Goal: Book appointment/travel/reservation

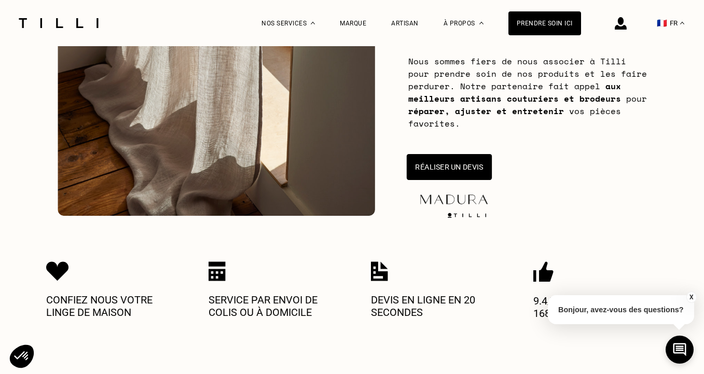
scroll to position [175, 0]
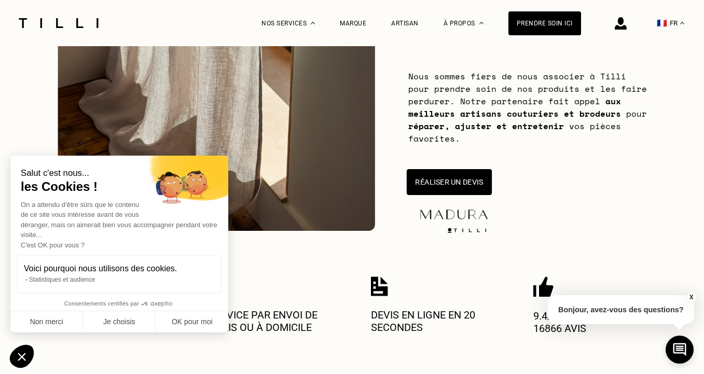
click at [463, 180] on button "Réaliser un devis" at bounding box center [448, 182] width 85 height 26
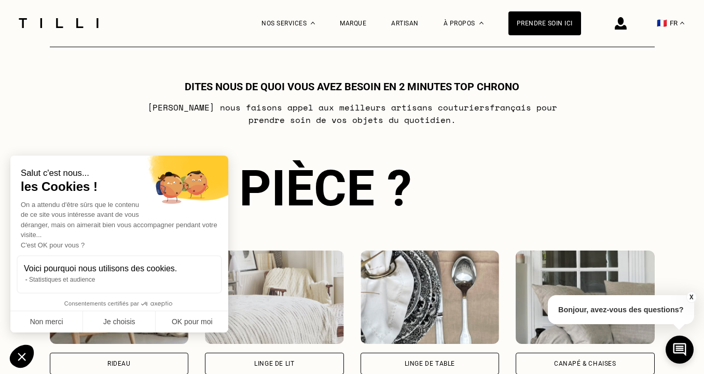
scroll to position [565, 0]
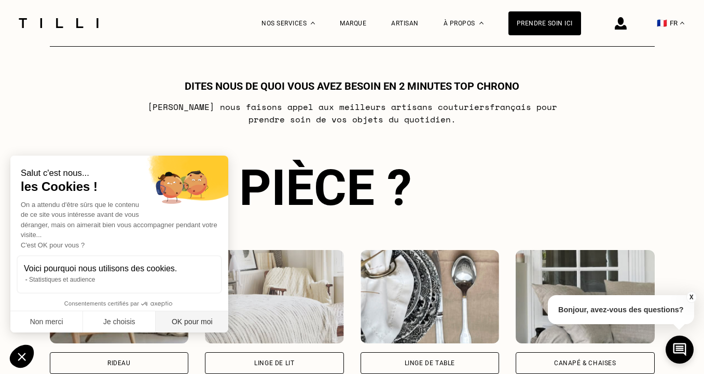
click at [173, 327] on button "OK pour moi" at bounding box center [192, 322] width 73 height 22
checkbox input "true"
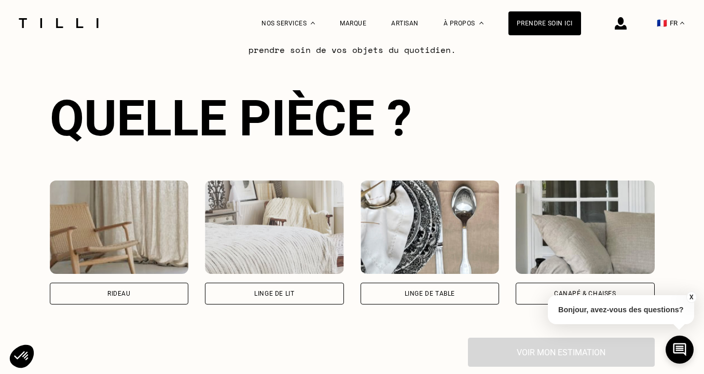
scroll to position [643, 0]
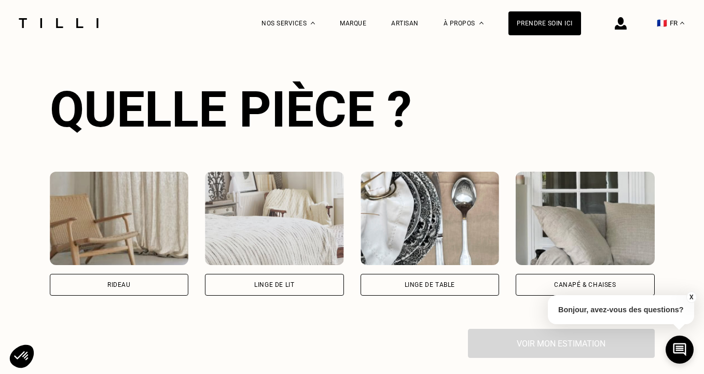
click at [128, 286] on div "Rideau" at bounding box center [118, 285] width 23 height 6
select select "FR"
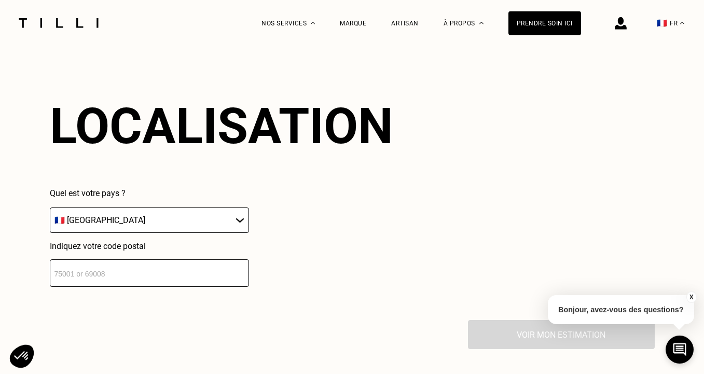
scroll to position [909, 0]
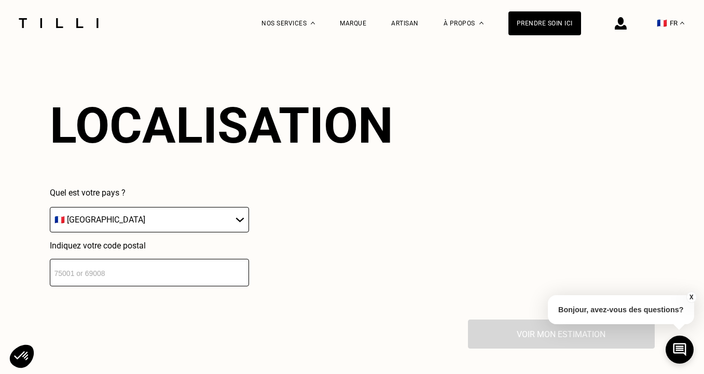
click at [127, 279] on input "number" at bounding box center [149, 273] width 199 height 28
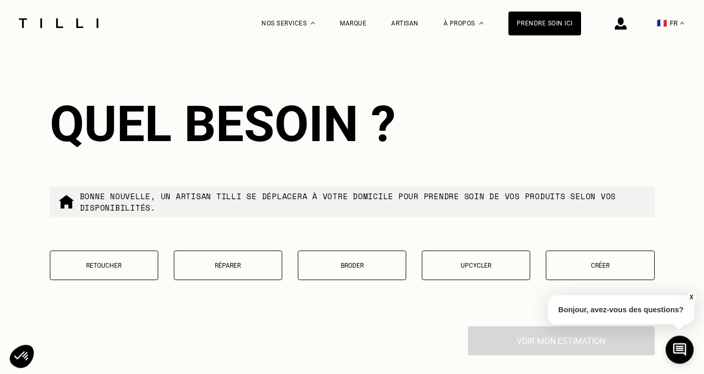
scroll to position [1167, 0]
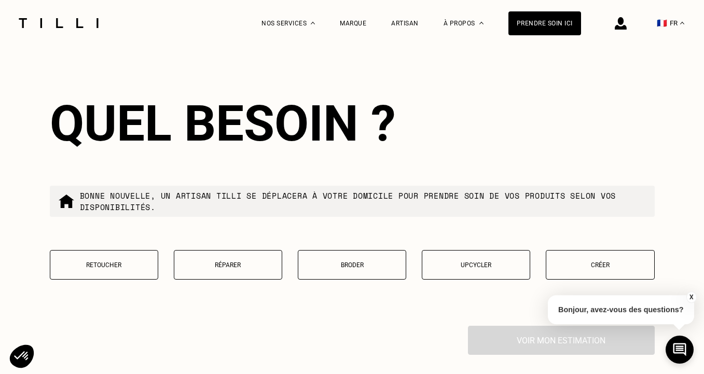
type input "75015"
click at [115, 265] on button "Retoucher" at bounding box center [104, 265] width 108 height 30
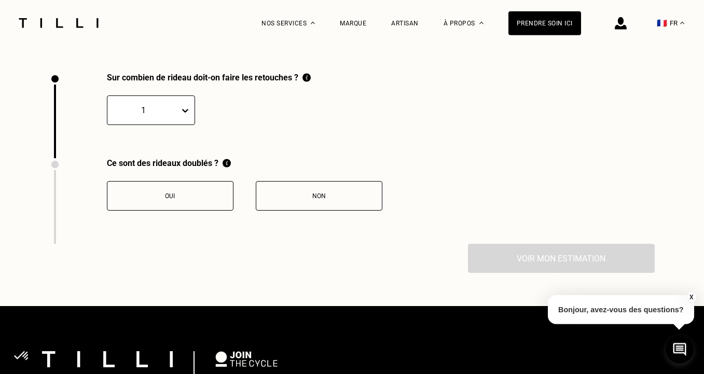
scroll to position [1419, 0]
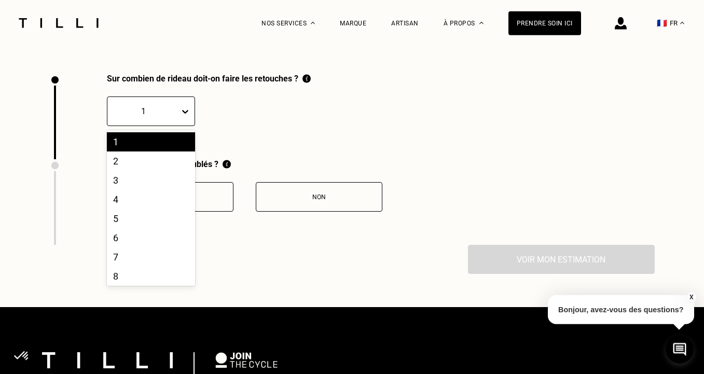
click at [179, 124] on div "1" at bounding box center [151, 112] width 88 height 30
click at [160, 166] on div "2" at bounding box center [151, 161] width 88 height 19
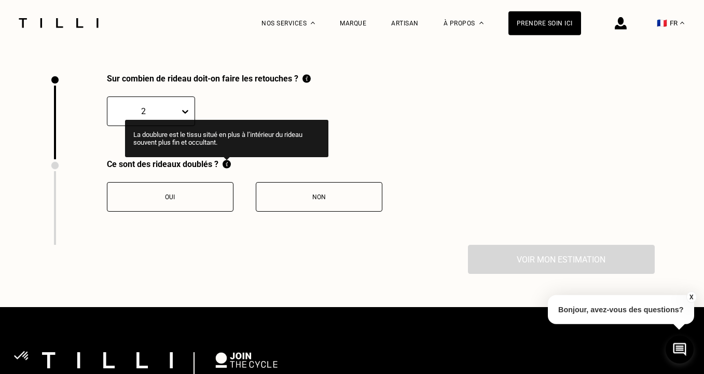
click at [224, 169] on img at bounding box center [227, 164] width 8 height 10
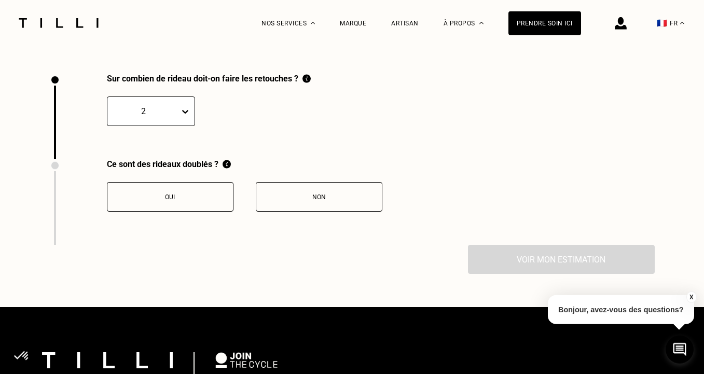
click at [319, 195] on button "Non" at bounding box center [319, 197] width 127 height 30
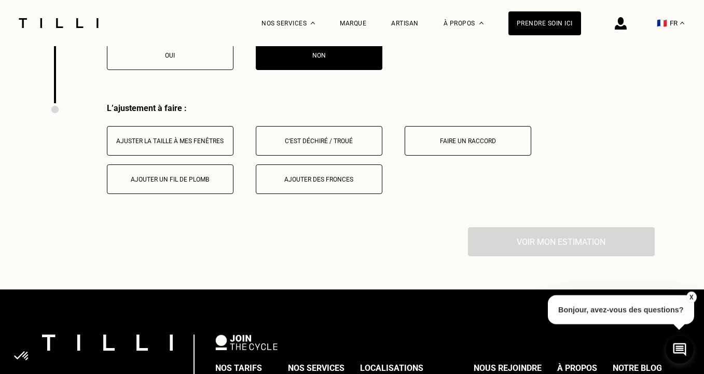
scroll to position [1558, 0]
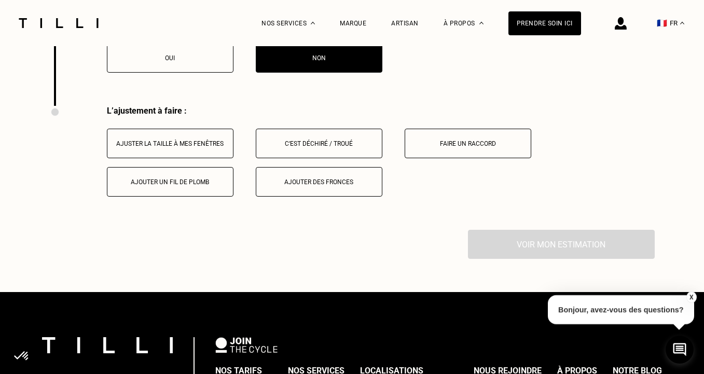
click at [203, 147] on div "Ajuster la taille à mes fenêtres" at bounding box center [170, 143] width 115 height 7
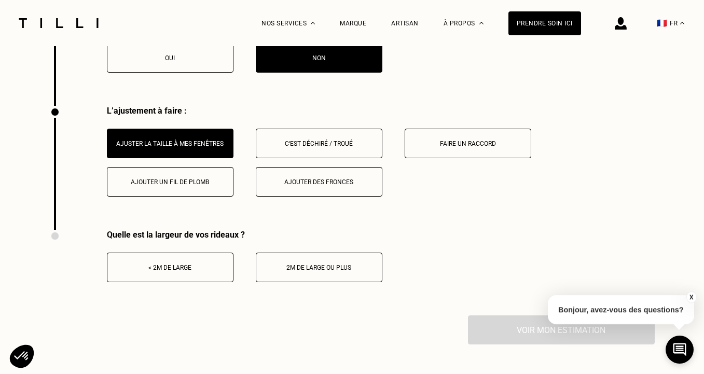
scroll to position [1609, 0]
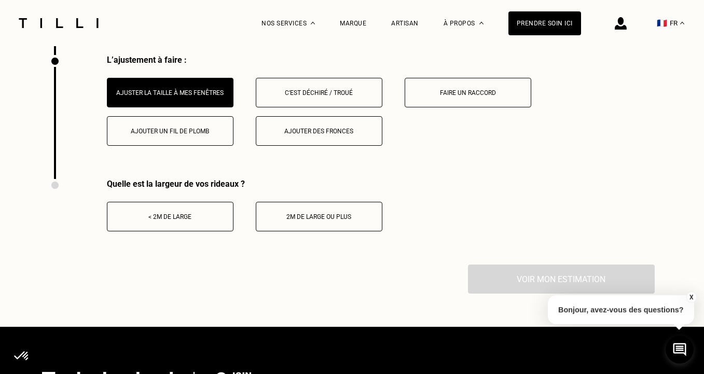
click at [284, 221] on div "2m de large ou plus" at bounding box center [319, 216] width 115 height 7
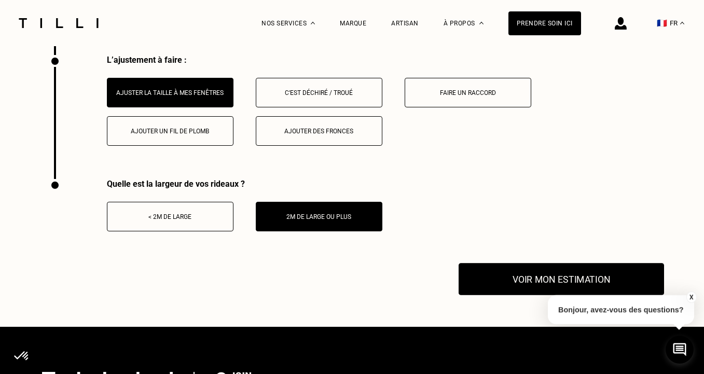
click at [488, 285] on button "Voir mon estimation" at bounding box center [562, 279] width 206 height 32
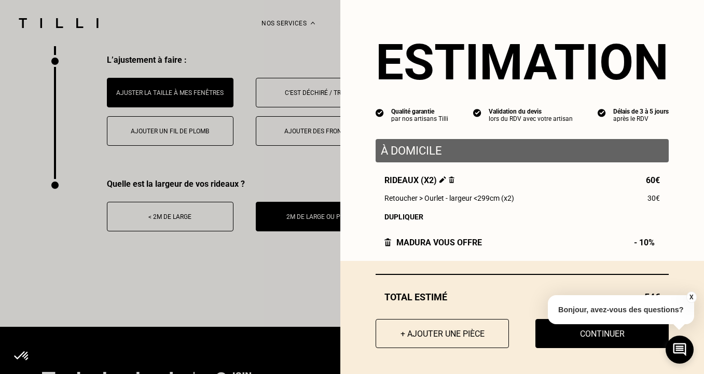
scroll to position [2, 0]
click at [694, 292] on button "X" at bounding box center [691, 297] width 10 height 11
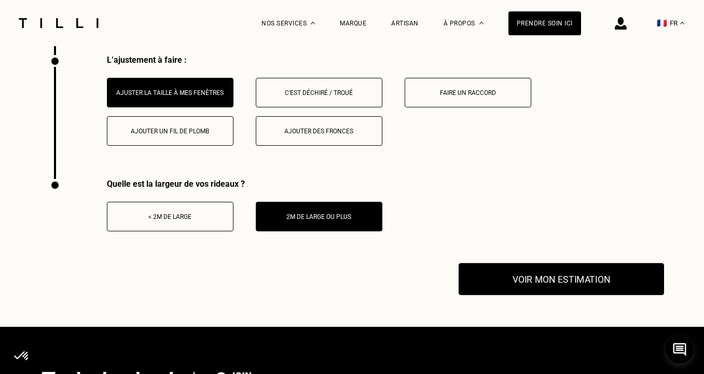
click at [579, 276] on button "Voir mon estimation" at bounding box center [562, 279] width 206 height 32
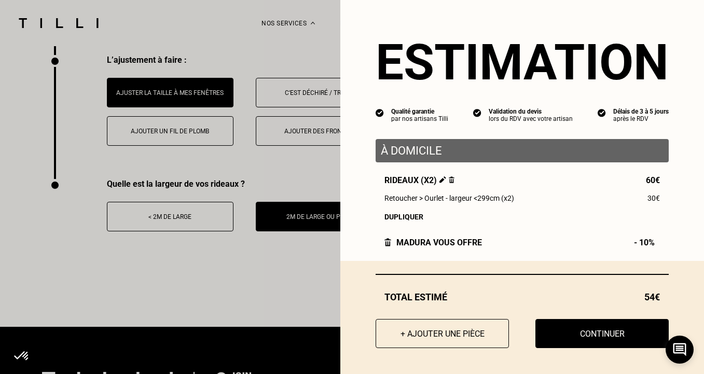
scroll to position [0, 0]
click at [576, 333] on button "Continuer" at bounding box center [602, 333] width 133 height 29
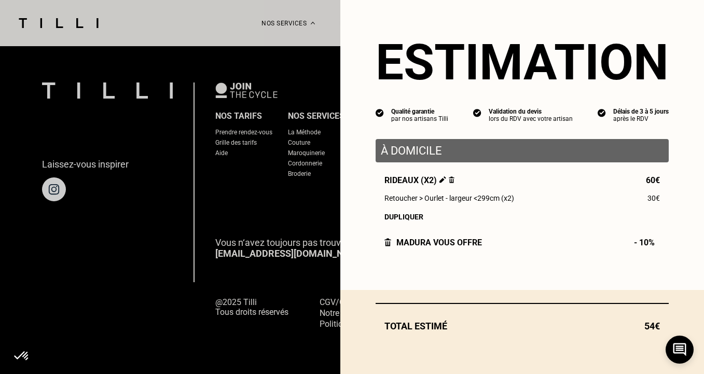
scroll to position [998, 0]
select select "FR"
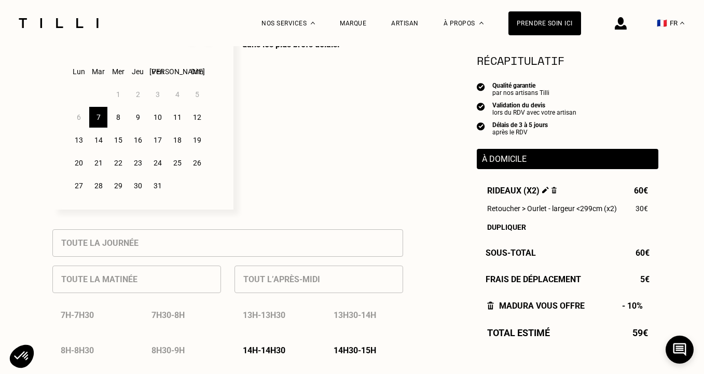
scroll to position [295, 0]
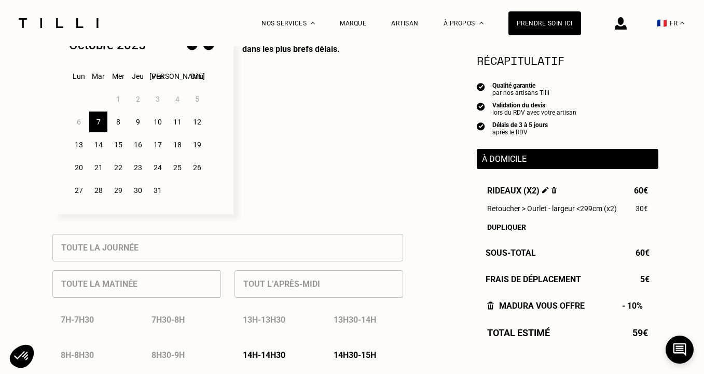
click at [100, 122] on div "7" at bounding box center [98, 122] width 18 height 21
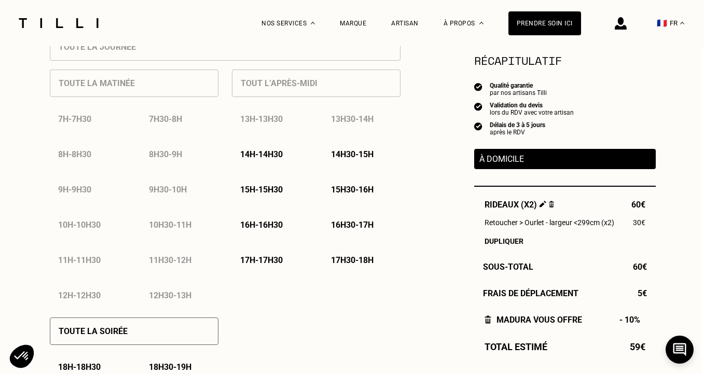
scroll to position [490, 3]
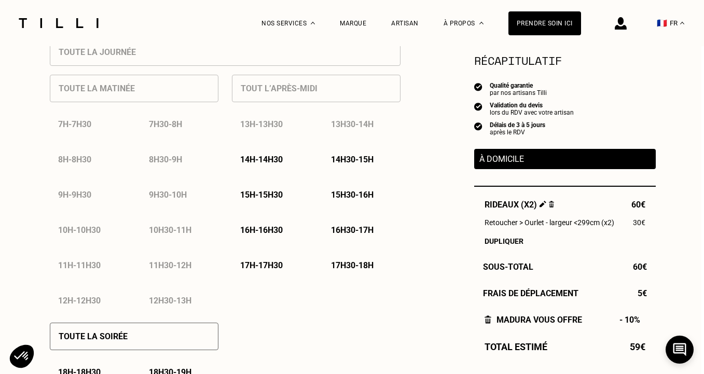
click at [279, 163] on p "14h - 14h30" at bounding box center [261, 160] width 43 height 10
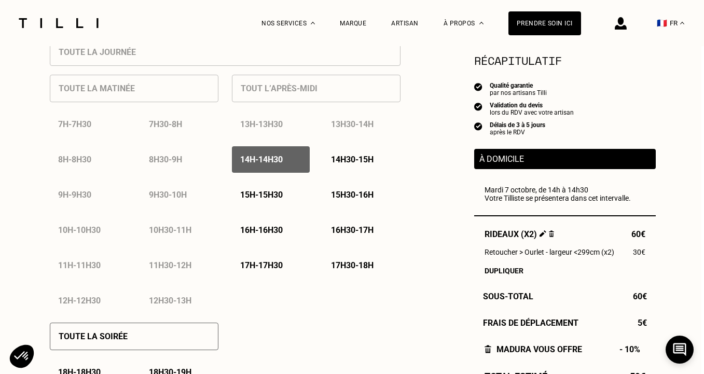
scroll to position [496, 3]
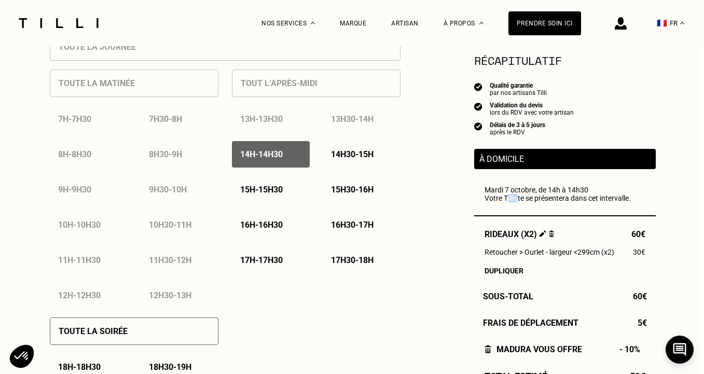
drag, startPoint x: 506, startPoint y: 200, endPoint x: 531, endPoint y: 200, distance: 24.4
click at [526, 200] on p "Votre Tilliste se présentera dans cet intervalle." at bounding box center [565, 198] width 161 height 8
click at [531, 200] on p "Votre Tilliste se présentera dans cet intervalle." at bounding box center [565, 198] width 161 height 8
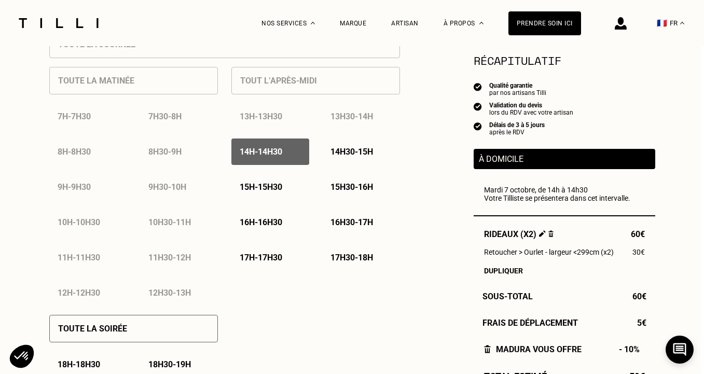
scroll to position [487, 3]
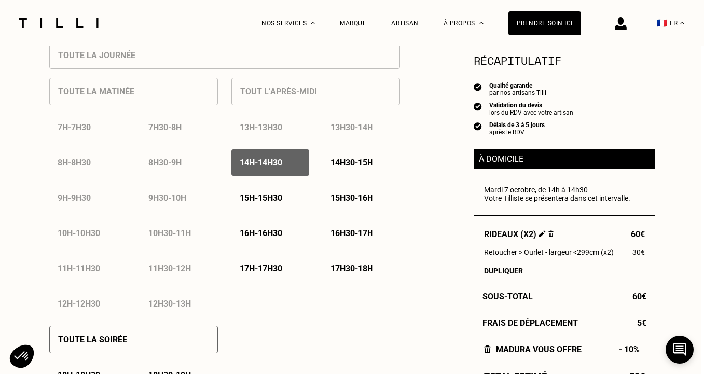
click at [352, 167] on p "14h30 - 15h" at bounding box center [352, 163] width 43 height 10
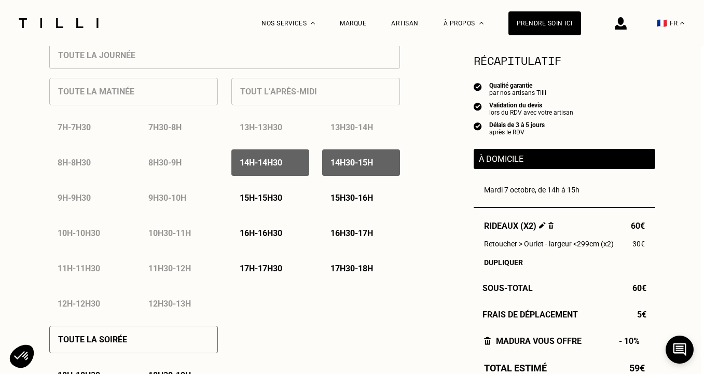
click at [270, 168] on p "14h - 14h30" at bounding box center [261, 163] width 43 height 10
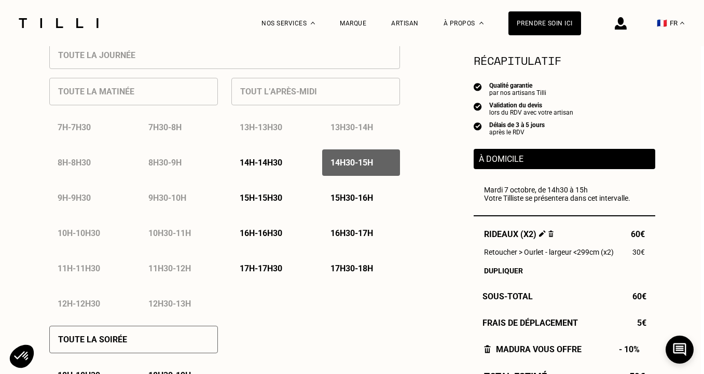
click at [332, 165] on p "14h30 - 15h" at bounding box center [352, 163] width 43 height 10
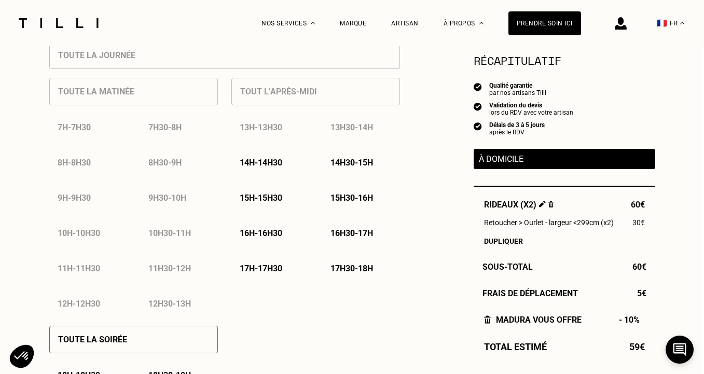
click at [326, 163] on div "14h30 - 15h" at bounding box center [361, 162] width 78 height 26
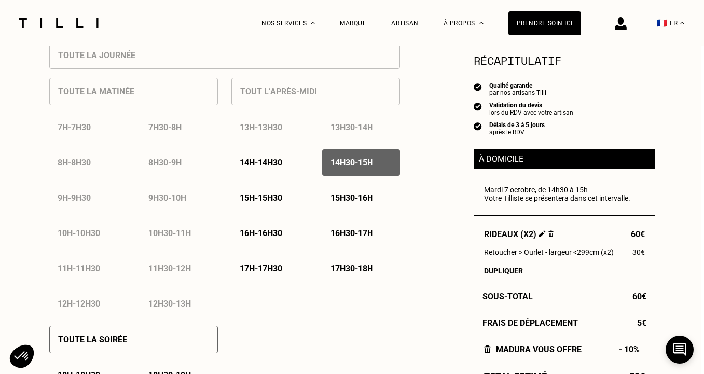
click at [282, 197] on p "15h - 15h30" at bounding box center [261, 198] width 43 height 10
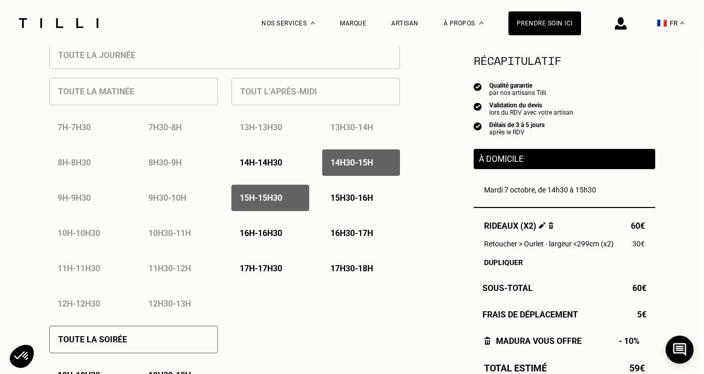
click at [338, 201] on p "15h30 - 16h" at bounding box center [352, 198] width 43 height 10
click at [273, 200] on p "15h - 15h30" at bounding box center [261, 198] width 43 height 10
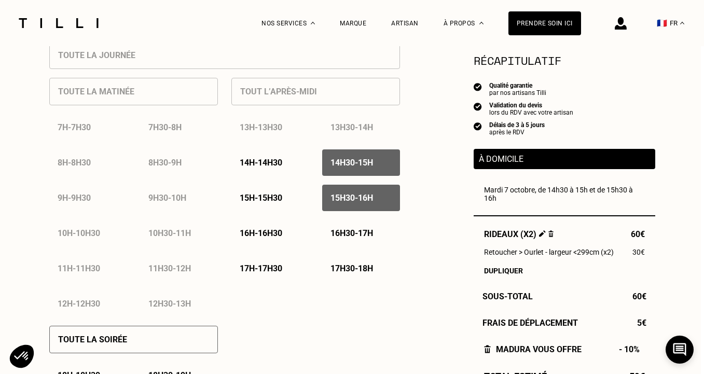
click at [282, 196] on p "15h - 15h30" at bounding box center [261, 198] width 43 height 10
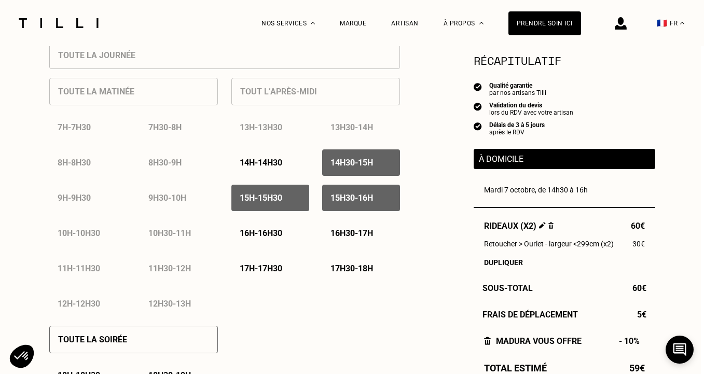
click at [338, 196] on p "15h30 - 16h" at bounding box center [352, 198] width 43 height 10
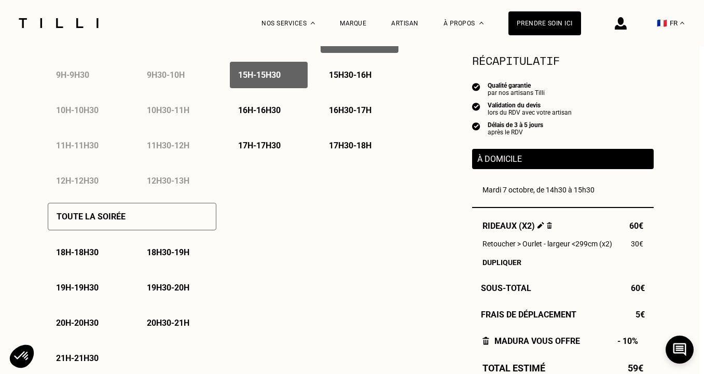
scroll to position [585, 5]
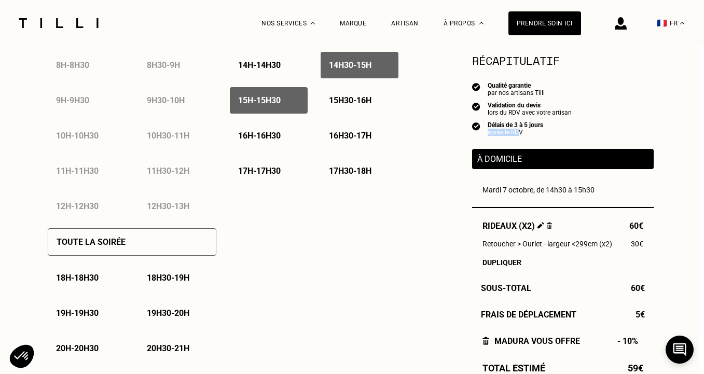
drag, startPoint x: 489, startPoint y: 131, endPoint x: 521, endPoint y: 131, distance: 31.7
click at [521, 131] on div "après le RDV" at bounding box center [516, 132] width 56 height 7
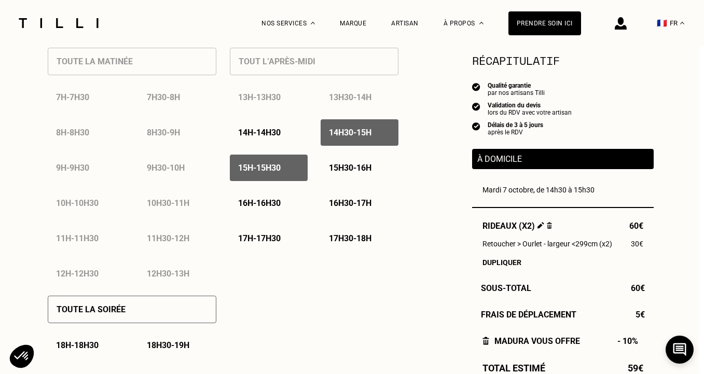
scroll to position [515, 5]
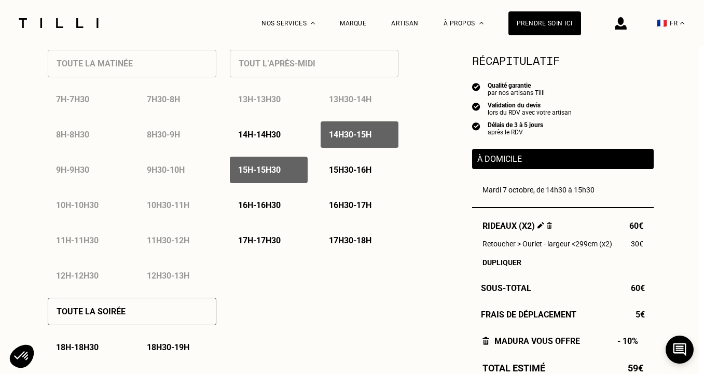
click at [341, 177] on div "15h30 - 16h" at bounding box center [360, 170] width 78 height 26
click at [340, 178] on div "15h30 - 16h" at bounding box center [360, 170] width 78 height 26
click at [286, 173] on div "15h - 15h30" at bounding box center [269, 170] width 78 height 26
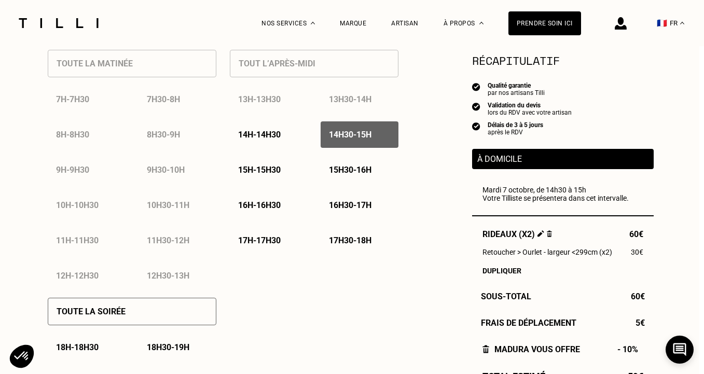
click at [348, 140] on p "14h30 - 15h" at bounding box center [350, 135] width 43 height 10
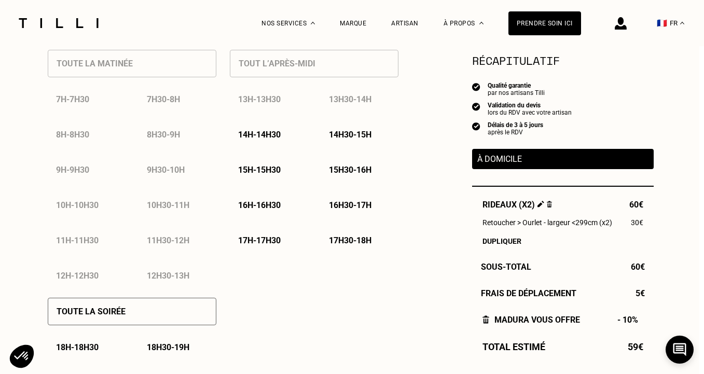
click at [347, 143] on div "14h30 - 15h" at bounding box center [360, 134] width 78 height 26
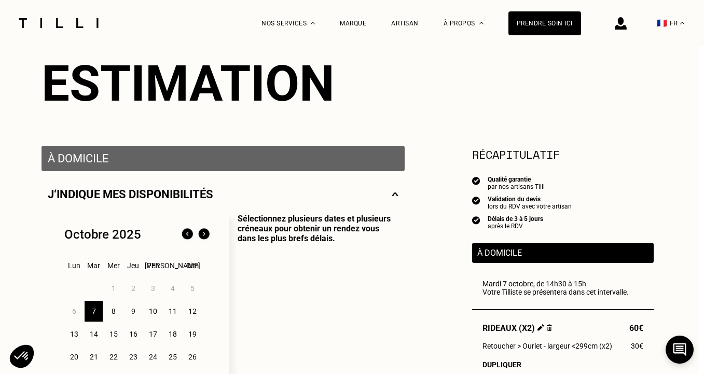
scroll to position [69, 5]
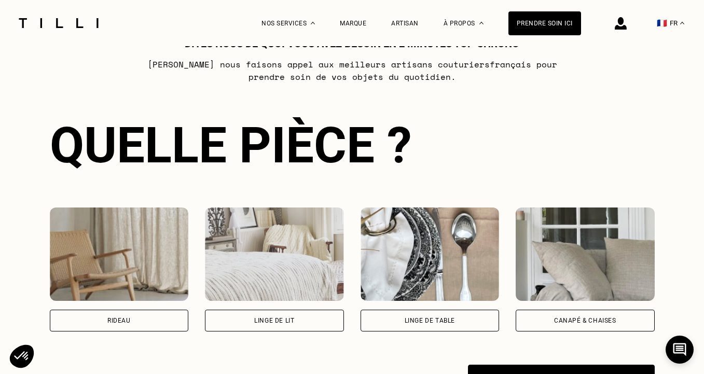
scroll to position [699, 0]
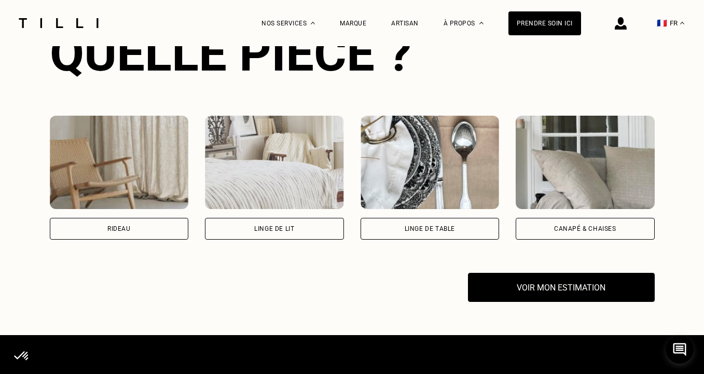
click at [161, 232] on div "Rideau" at bounding box center [119, 229] width 139 height 22
select select "FR"
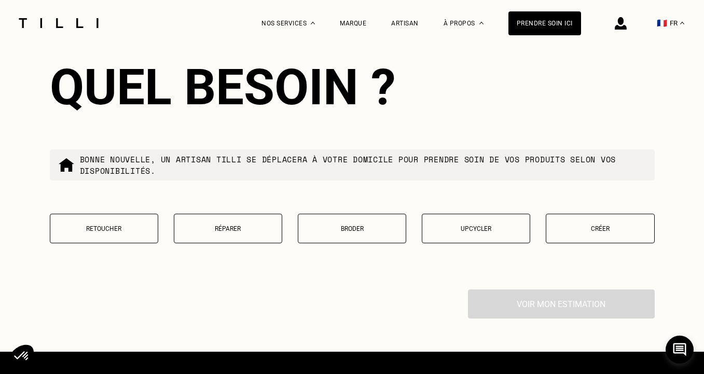
scroll to position [1204, 0]
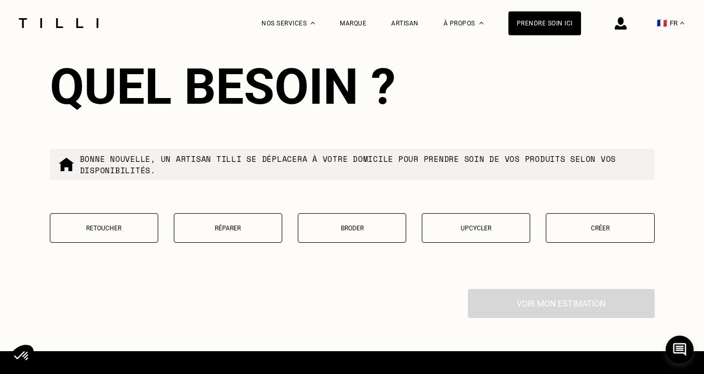
click at [104, 230] on p "Retoucher" at bounding box center [104, 228] width 97 height 7
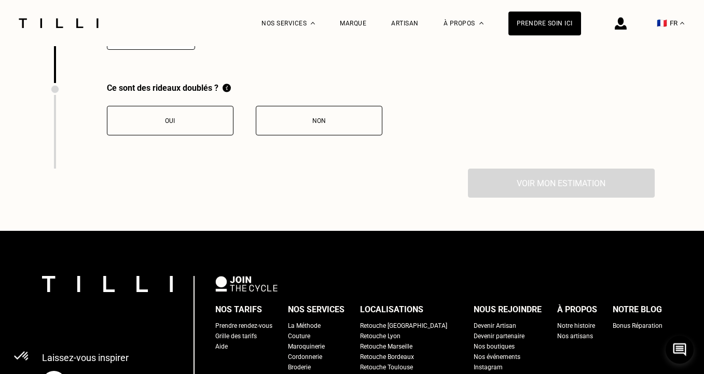
scroll to position [1385, 0]
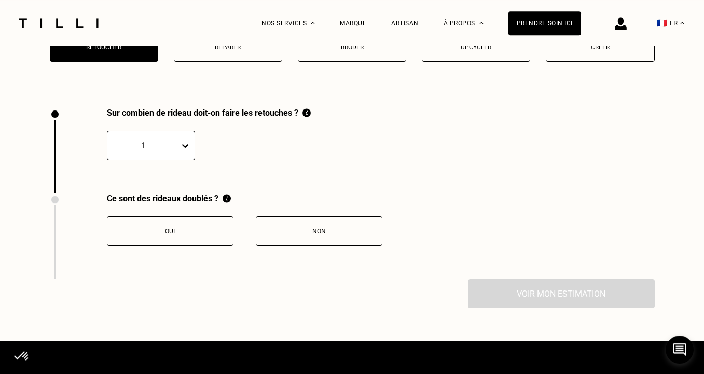
click at [158, 148] on div at bounding box center [144, 146] width 62 height 12
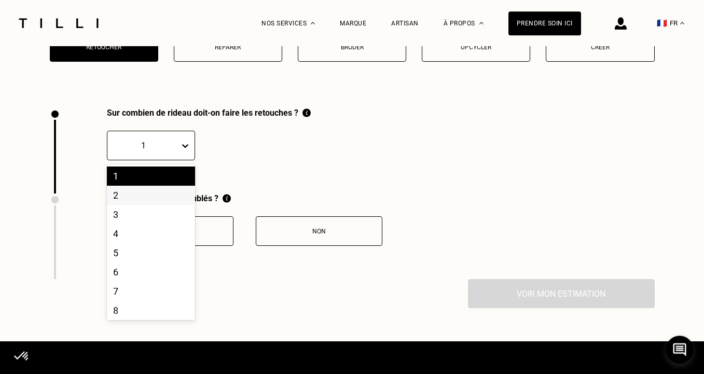
click at [153, 194] on div "2" at bounding box center [151, 195] width 88 height 19
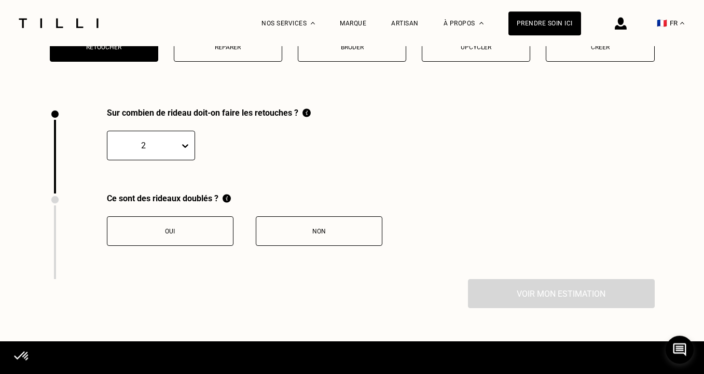
click at [291, 233] on div "Non" at bounding box center [319, 231] width 115 height 7
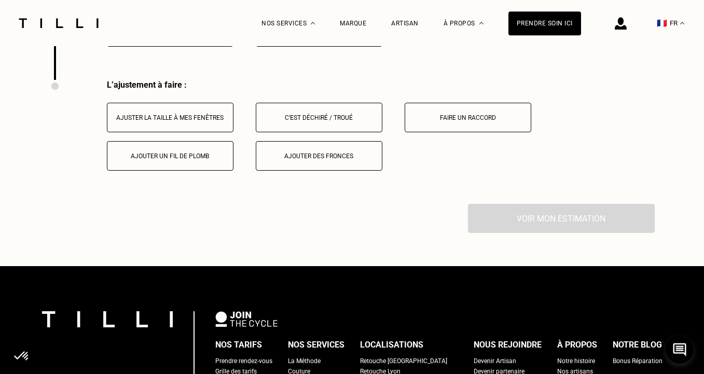
scroll to position [1578, 0]
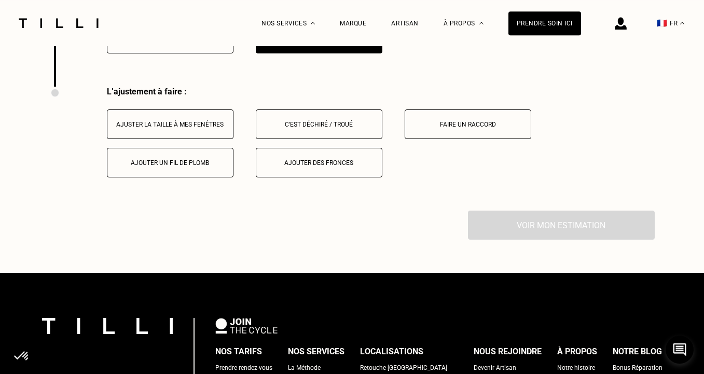
click at [203, 126] on div "Ajuster la taille à mes fenêtres" at bounding box center [170, 124] width 115 height 7
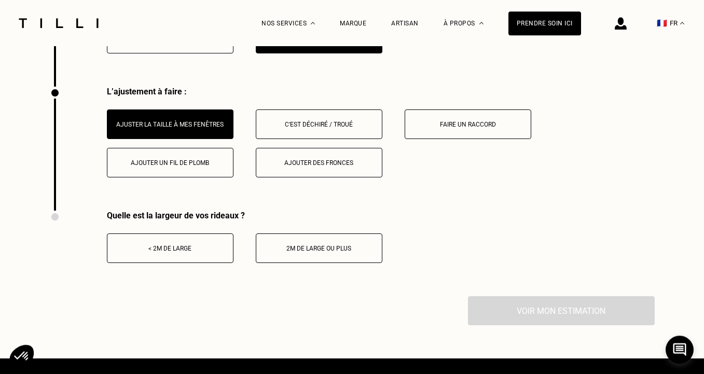
scroll to position [1618, 0]
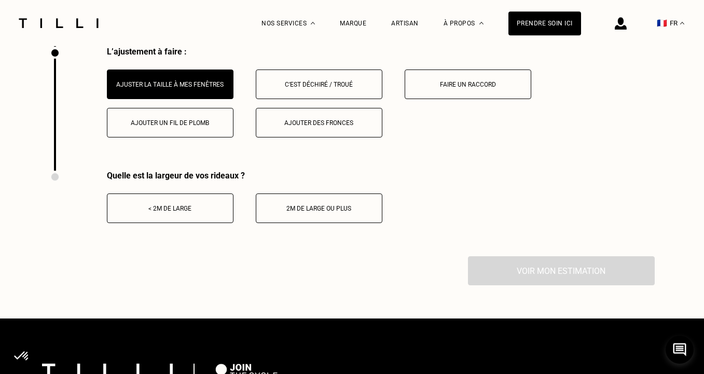
click at [208, 209] on div "< 2m de large" at bounding box center [170, 208] width 115 height 7
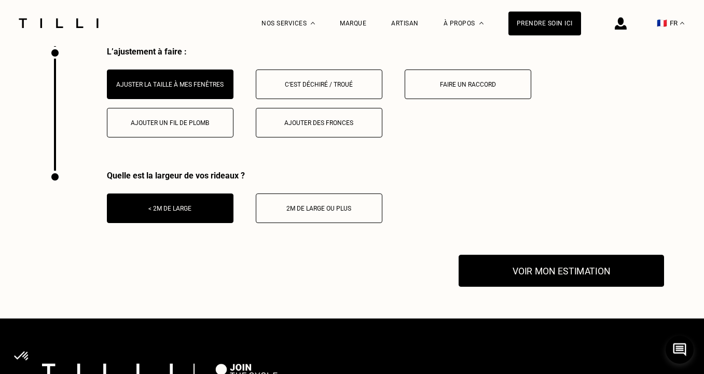
click at [497, 270] on button "Voir mon estimation" at bounding box center [562, 271] width 206 height 32
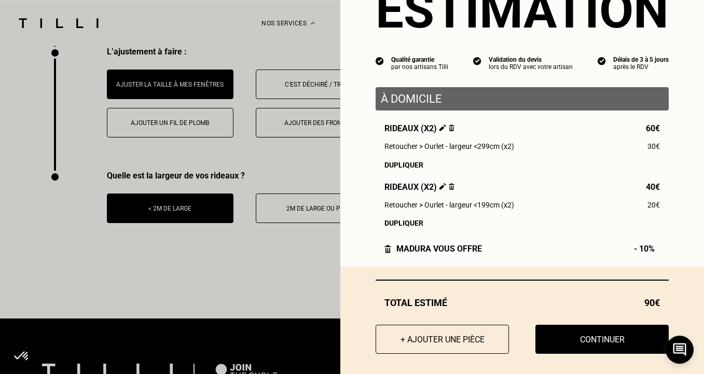
scroll to position [48, 0]
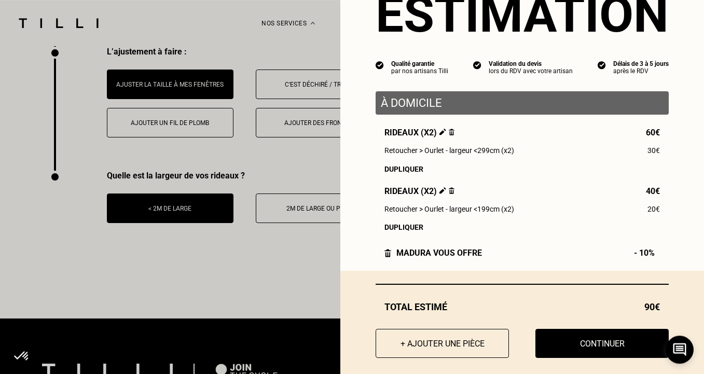
click at [451, 193] on img at bounding box center [452, 190] width 6 height 7
click at [452, 193] on img at bounding box center [452, 190] width 6 height 7
click at [450, 193] on img at bounding box center [452, 190] width 6 height 7
click at [448, 193] on span "Rideaux (x2)" at bounding box center [420, 191] width 70 height 10
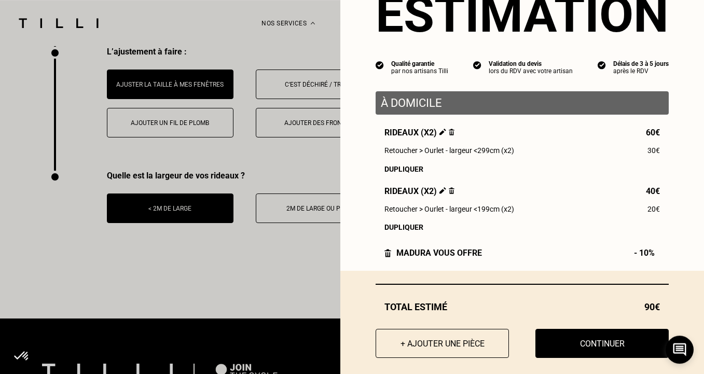
click at [450, 194] on img at bounding box center [452, 190] width 6 height 7
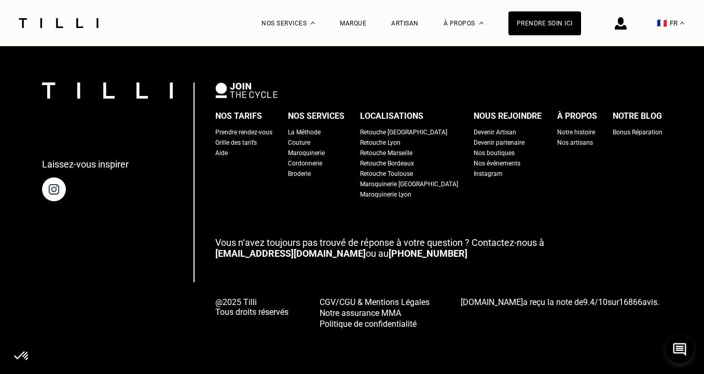
scroll to position [998, 0]
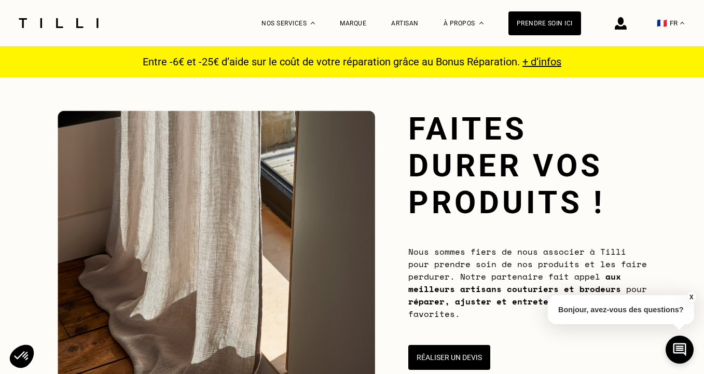
click at [535, 63] on span "+ d’infos" at bounding box center [542, 62] width 39 height 12
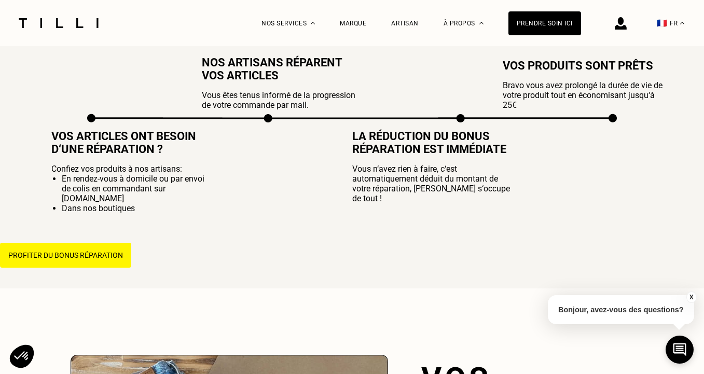
scroll to position [702, 0]
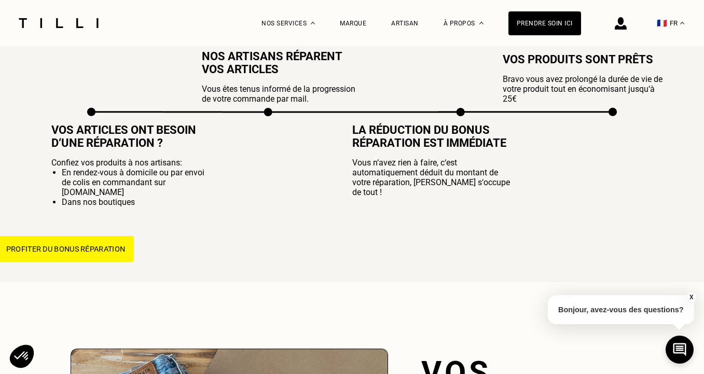
click at [104, 245] on button "Profiter du bonus réparation" at bounding box center [65, 249] width 136 height 26
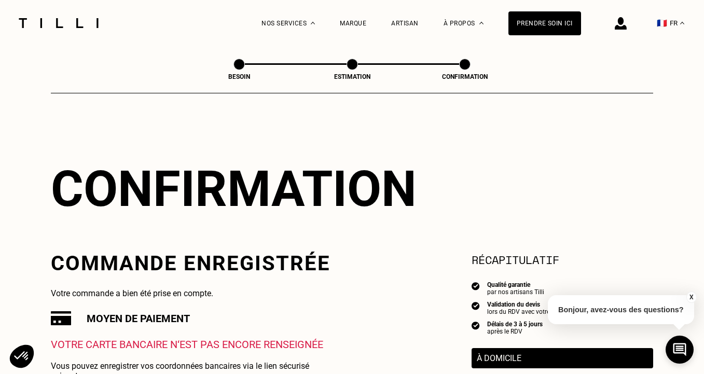
click at [691, 297] on button "X" at bounding box center [691, 297] width 10 height 11
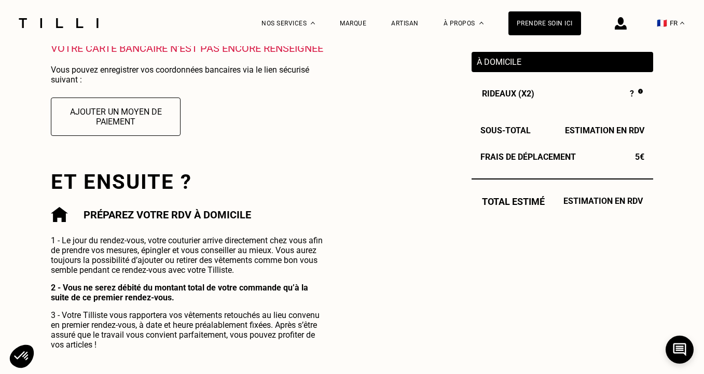
scroll to position [197, 0]
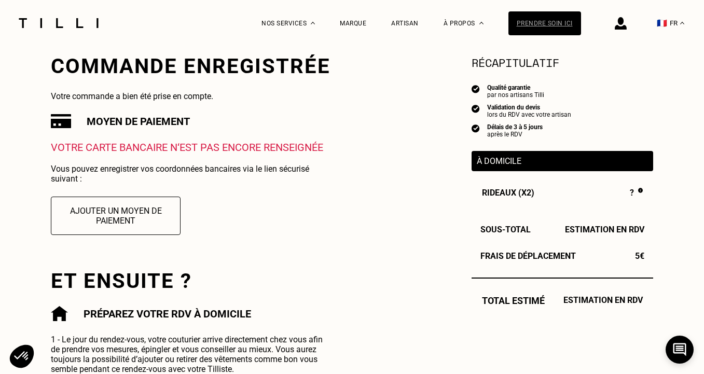
click at [536, 25] on div "Prendre soin ici" at bounding box center [545, 23] width 73 height 24
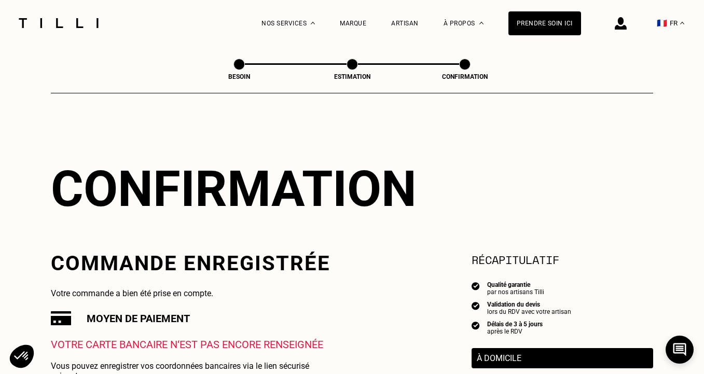
click at [236, 66] on span at bounding box center [239, 64] width 11 height 11
select select "FR"
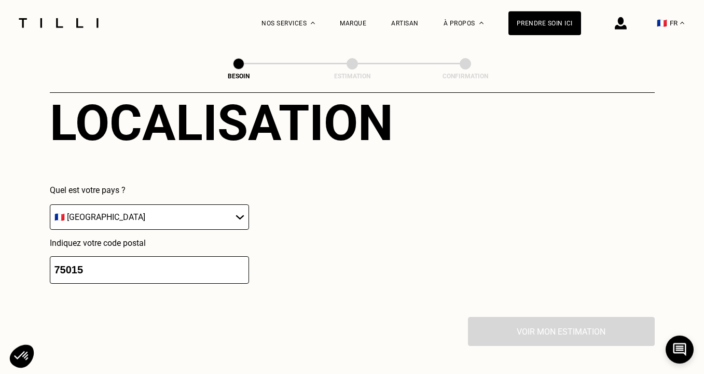
scroll to position [731, 0]
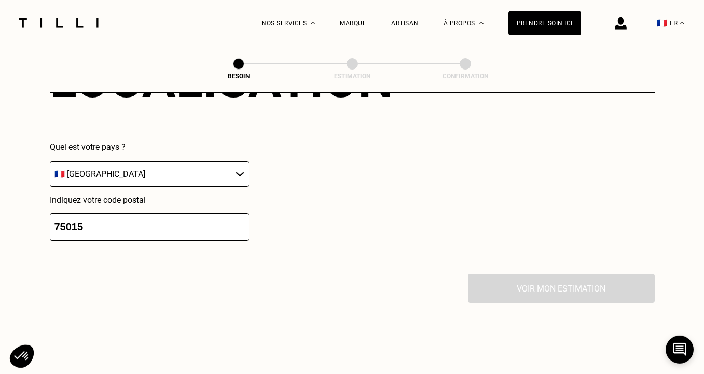
click at [214, 213] on input "75015" at bounding box center [149, 227] width 199 height 28
click at [358, 245] on div "Localisation Quel est votre pays ? 🇩🇪 Allemagne 🇦🇹 Autriche 🇧🇪 Belgique 🇧🇬 Bulg…" at bounding box center [352, 146] width 605 height 256
click at [531, 284] on div "Voir mon estimation" at bounding box center [352, 288] width 605 height 29
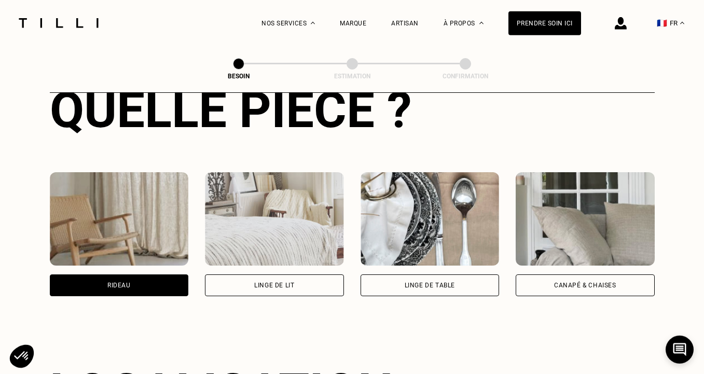
click at [134, 259] on div "Rideau" at bounding box center [119, 234] width 139 height 124
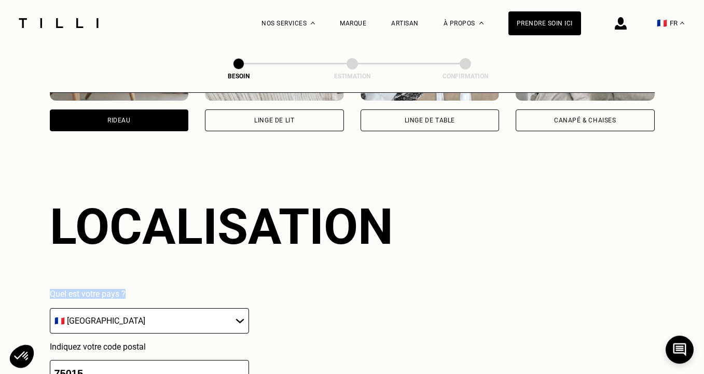
click at [243, 268] on div "Localisation Quel est votre pays ? 🇩🇪 Allemagne 🇦🇹 Autriche 🇧🇪 Belgique 🇧🇬 Bulg…" at bounding box center [352, 293] width 605 height 256
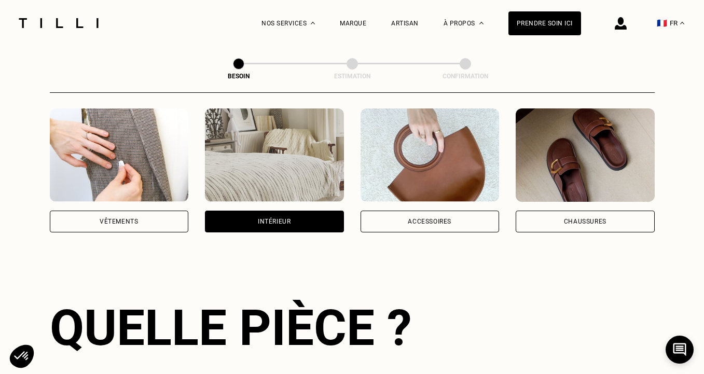
click at [181, 153] on img at bounding box center [119, 154] width 139 height 93
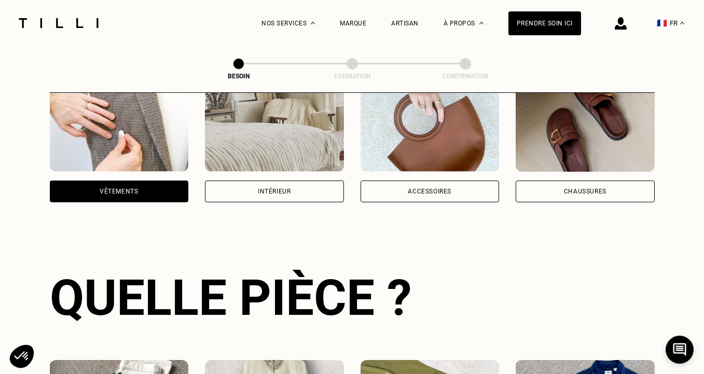
scroll to position [187, 0]
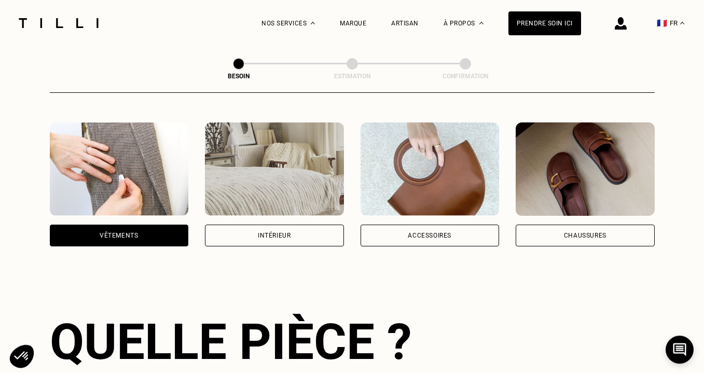
click at [266, 166] on img at bounding box center [274, 168] width 139 height 93
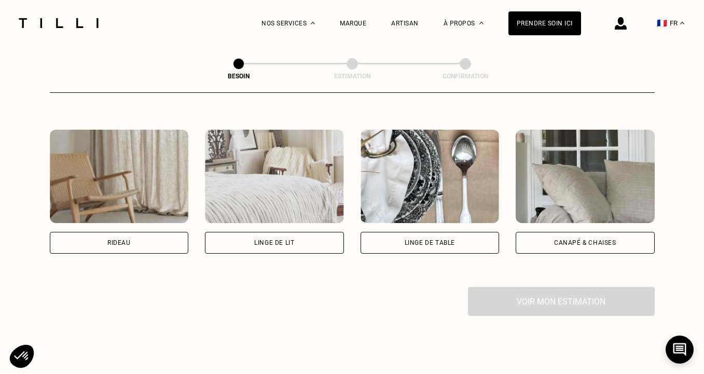
scroll to position [474, 0]
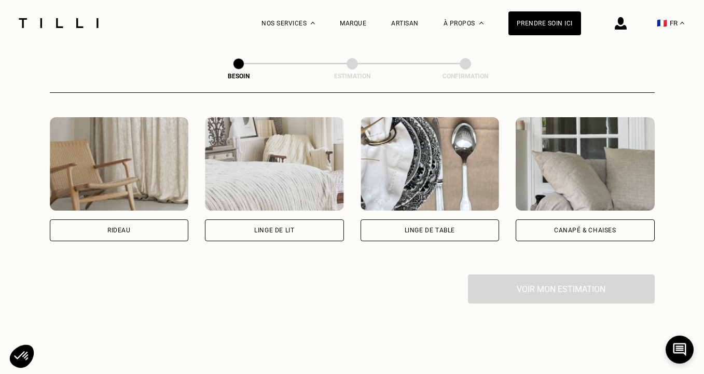
click at [128, 168] on img at bounding box center [119, 163] width 139 height 93
select select "FR"
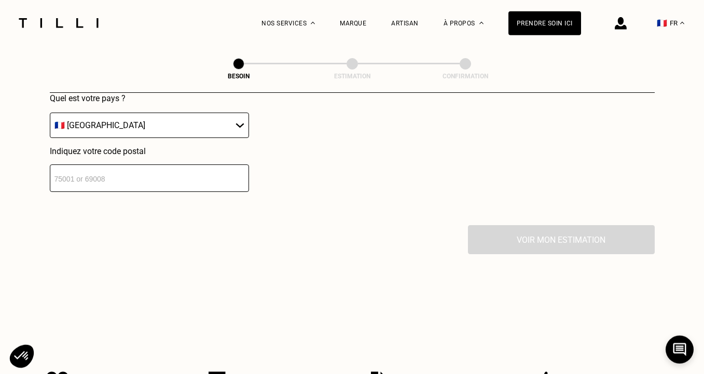
scroll to position [735, 0]
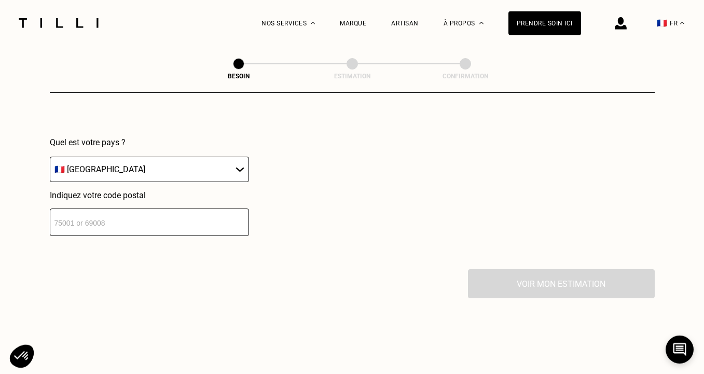
click at [142, 221] on input "number" at bounding box center [149, 223] width 199 height 28
click at [142, 220] on input "number" at bounding box center [149, 223] width 199 height 28
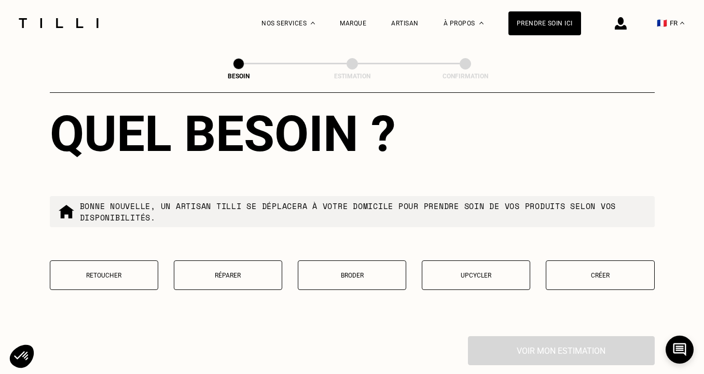
scroll to position [943, 0]
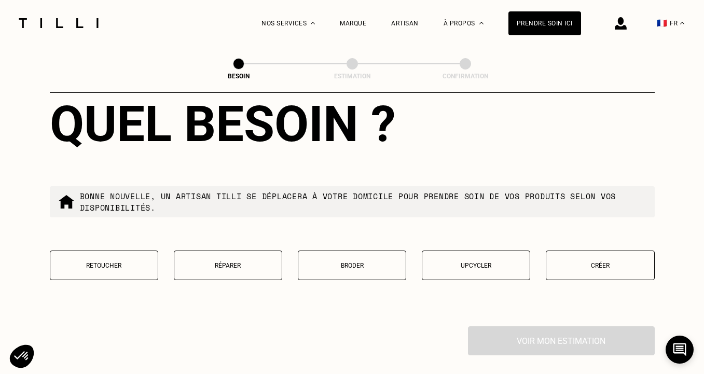
type input "75015"
click at [112, 262] on button "Retoucher" at bounding box center [104, 266] width 108 height 30
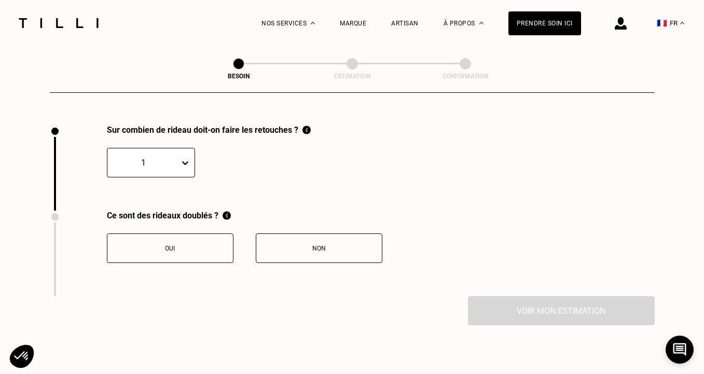
scroll to position [1145, 0]
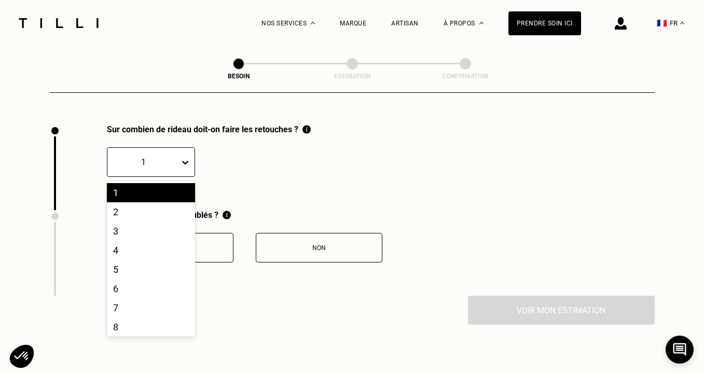
click at [174, 154] on div "1" at bounding box center [143, 162] width 72 height 16
click at [158, 202] on div "2" at bounding box center [151, 211] width 88 height 19
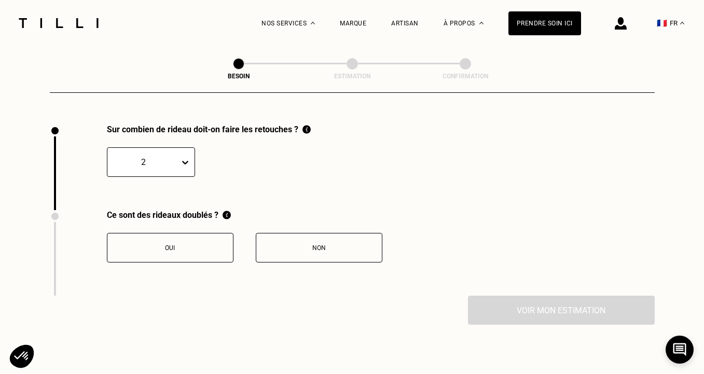
click at [275, 244] on div "Non" at bounding box center [319, 247] width 115 height 7
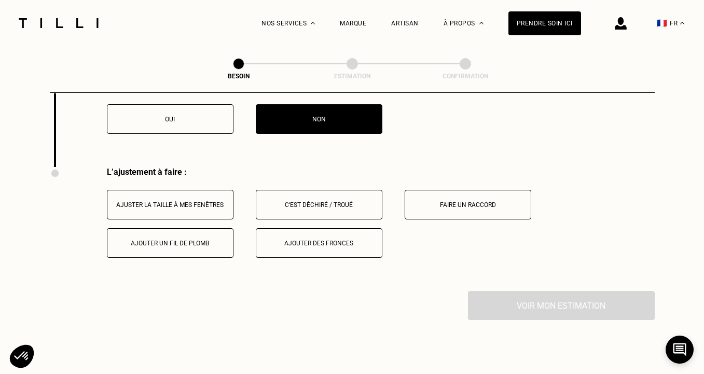
scroll to position [1254, 0]
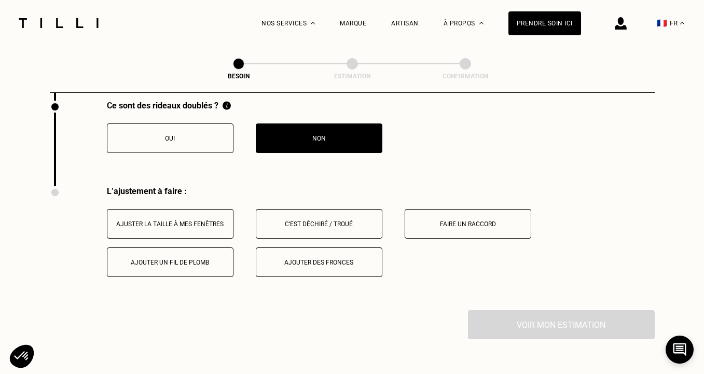
click at [202, 221] on div "Ajuster la taille à mes fenêtres" at bounding box center [170, 224] width 115 height 7
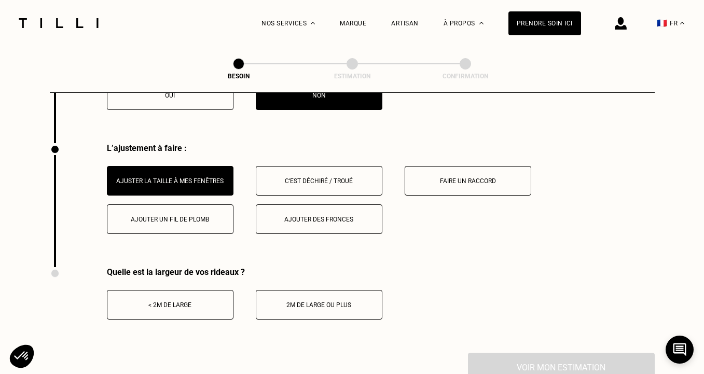
scroll to position [1306, 0]
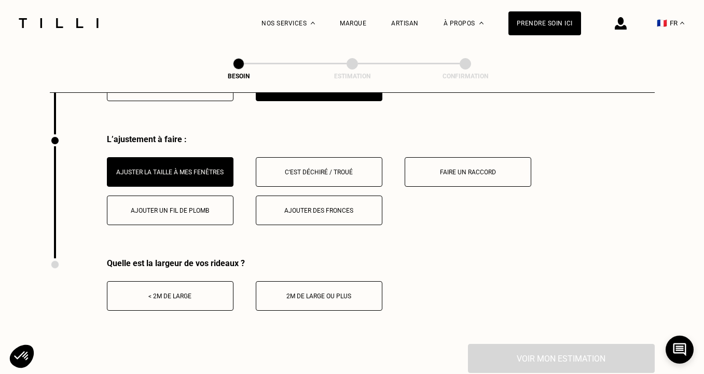
click at [316, 293] on button "2m de large ou plus" at bounding box center [319, 296] width 127 height 30
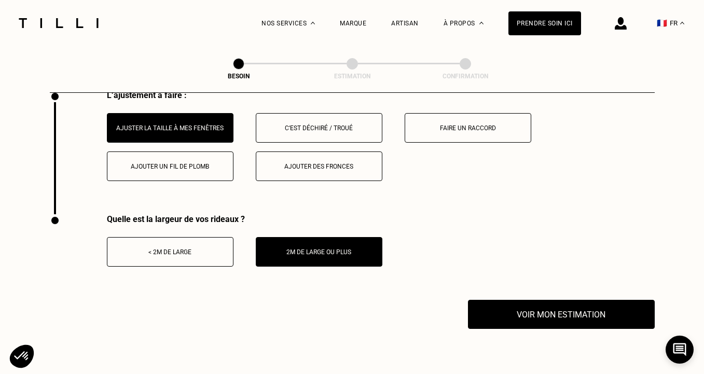
scroll to position [1381, 0]
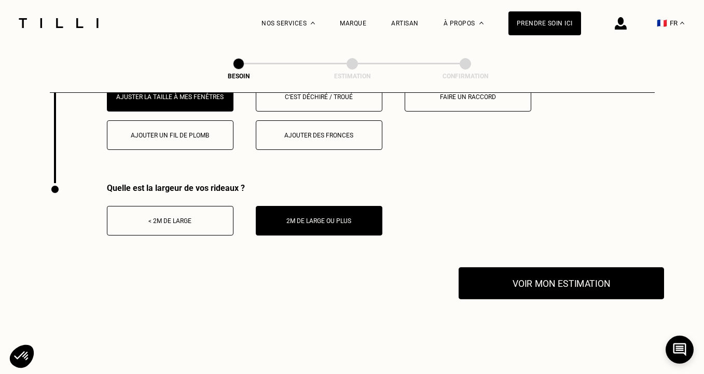
click at [538, 281] on button "Voir mon estimation" at bounding box center [562, 283] width 206 height 32
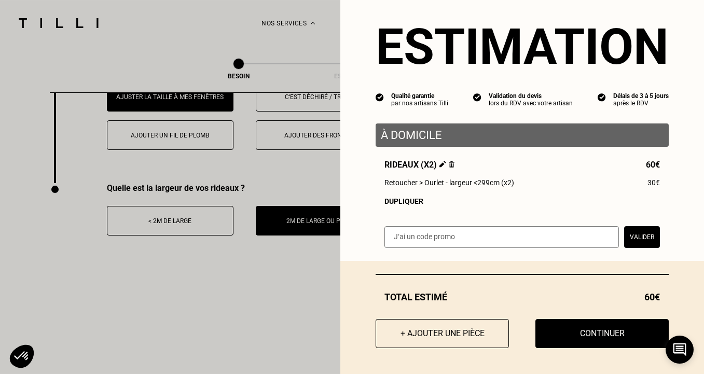
scroll to position [7, 0]
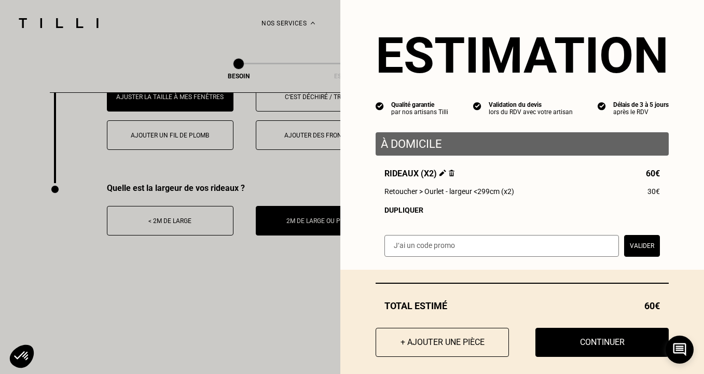
click at [468, 249] on input "text" at bounding box center [502, 246] width 235 height 22
type input "MADURA"
click at [642, 245] on button "Valider" at bounding box center [642, 246] width 36 height 22
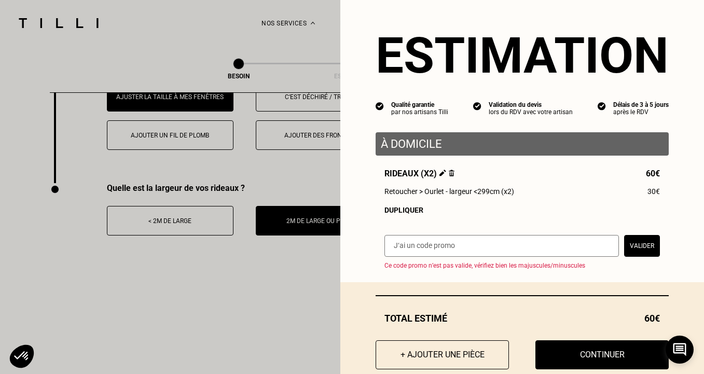
click at [526, 243] on input "text" at bounding box center [502, 246] width 235 height 22
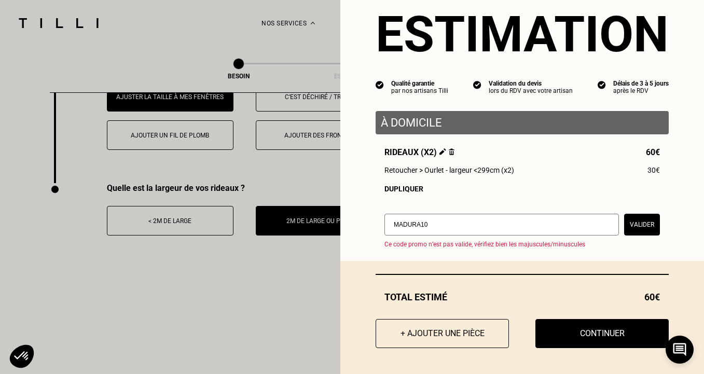
type input "MADURA10"
click at [636, 225] on button "Valider" at bounding box center [642, 225] width 36 height 22
click at [564, 228] on input "text" at bounding box center [502, 225] width 235 height 22
type input "WELCOME10"
click at [653, 223] on button "Valider" at bounding box center [642, 225] width 36 height 22
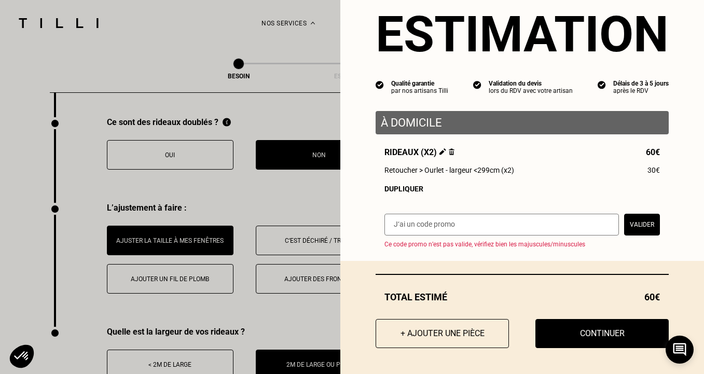
scroll to position [0, 0]
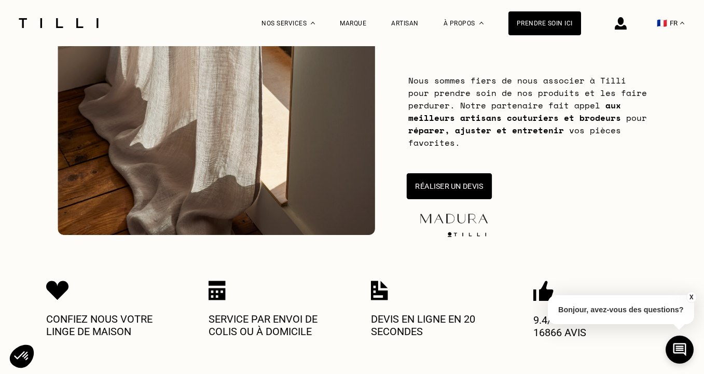
click at [437, 182] on button "Réaliser un devis" at bounding box center [448, 186] width 85 height 26
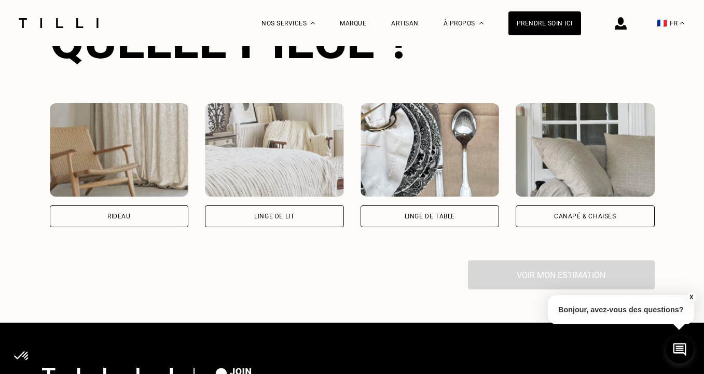
scroll to position [751, 0]
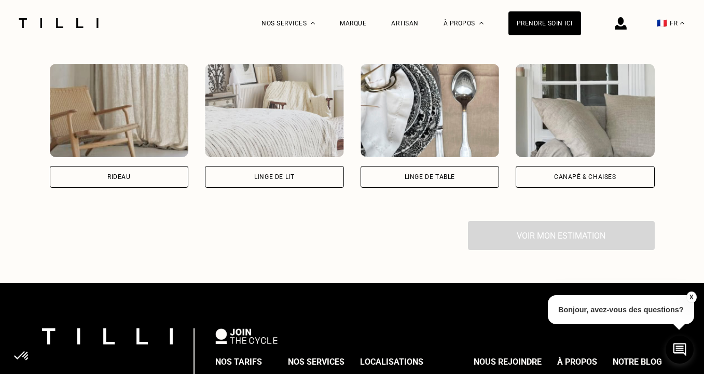
click at [188, 116] on img at bounding box center [119, 110] width 139 height 93
select select "FR"
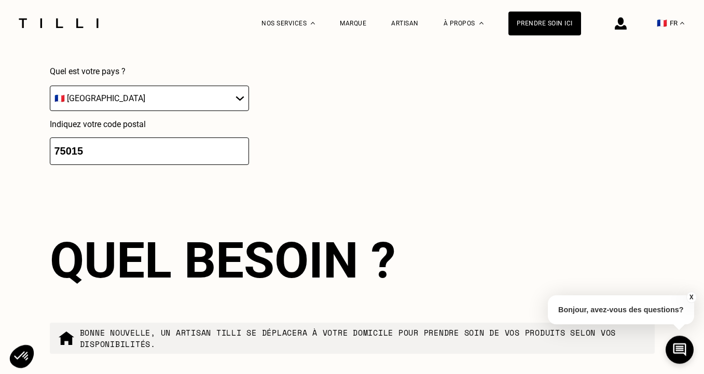
scroll to position [1143, 0]
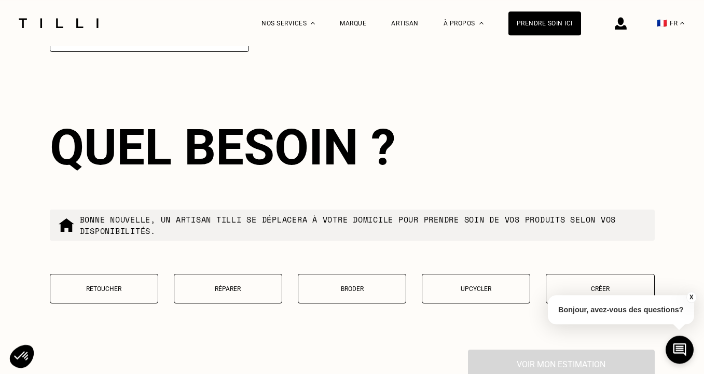
click at [122, 291] on p "Retoucher" at bounding box center [104, 288] width 97 height 7
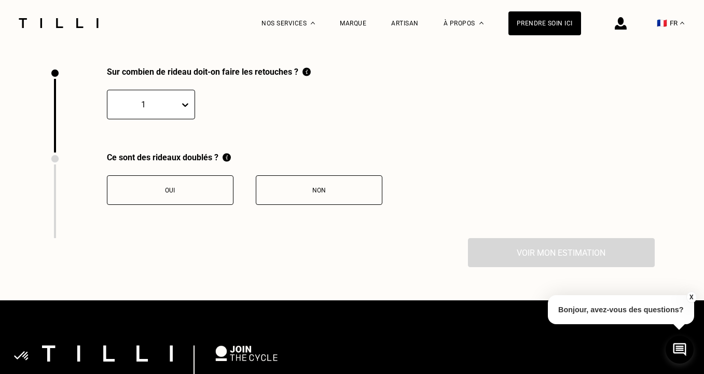
scroll to position [1400, 0]
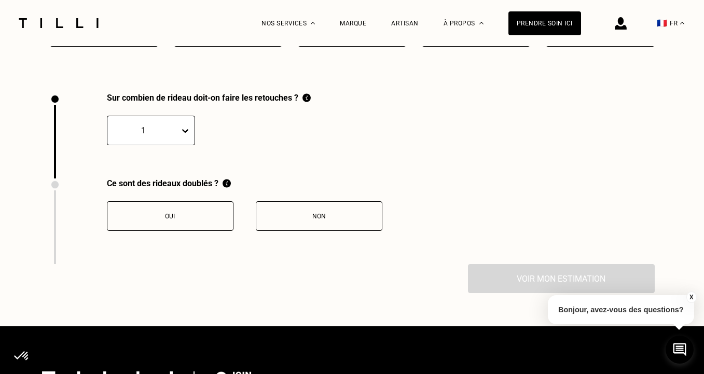
click at [181, 123] on div at bounding box center [187, 130] width 15 height 29
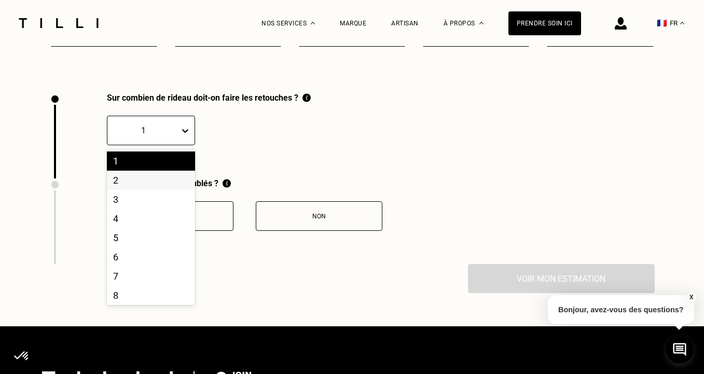
click at [160, 187] on div "2" at bounding box center [151, 180] width 88 height 19
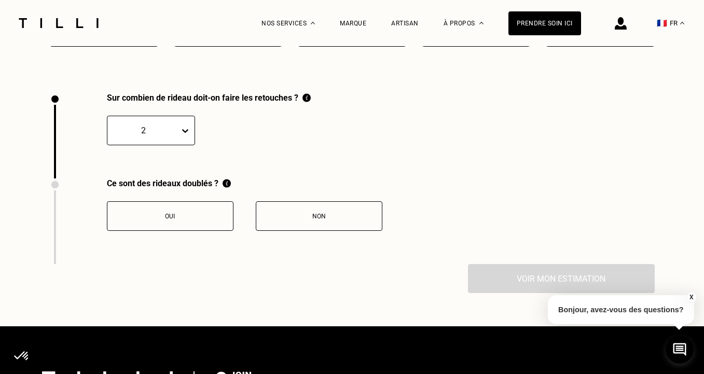
click at [293, 219] on div "Non" at bounding box center [319, 216] width 115 height 7
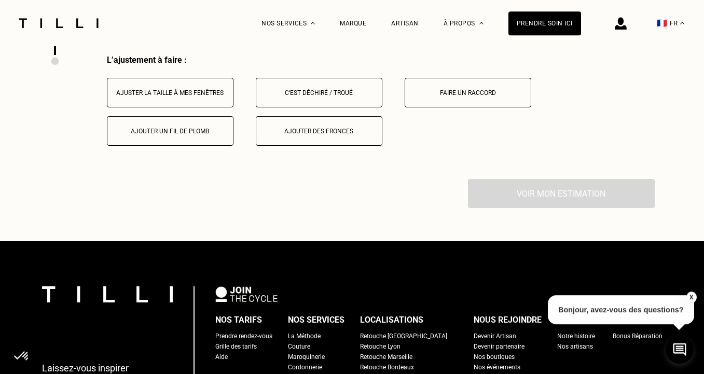
scroll to position [1627, 0]
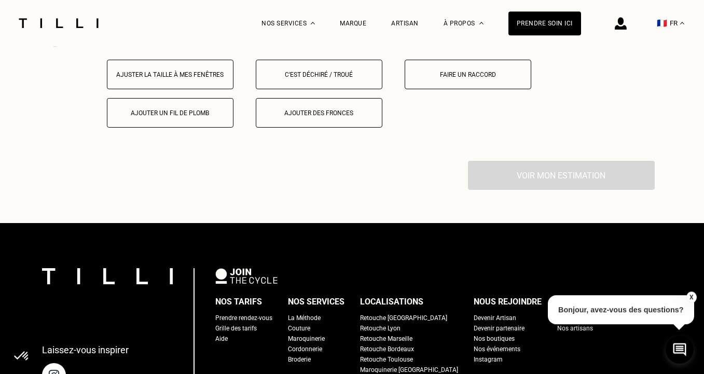
click at [148, 77] on div "Ajuster la taille à mes fenêtres" at bounding box center [170, 74] width 115 height 7
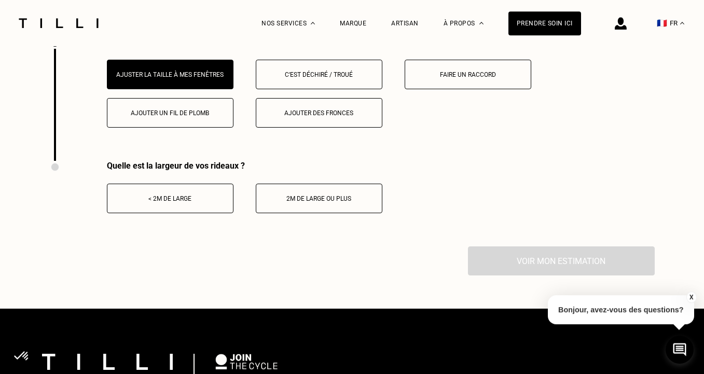
click at [291, 208] on button "2m de large ou plus" at bounding box center [319, 199] width 127 height 30
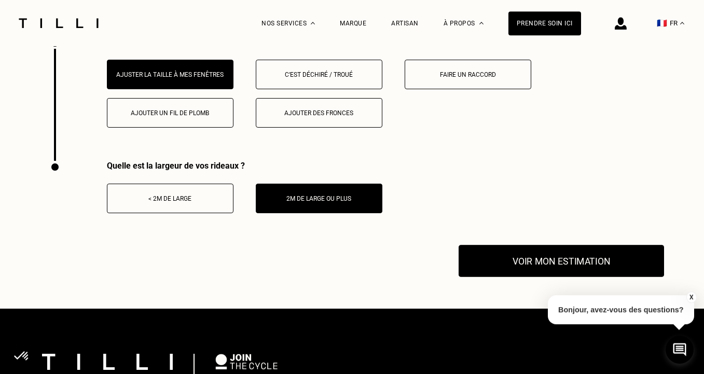
click at [491, 267] on button "Voir mon estimation" at bounding box center [562, 261] width 206 height 32
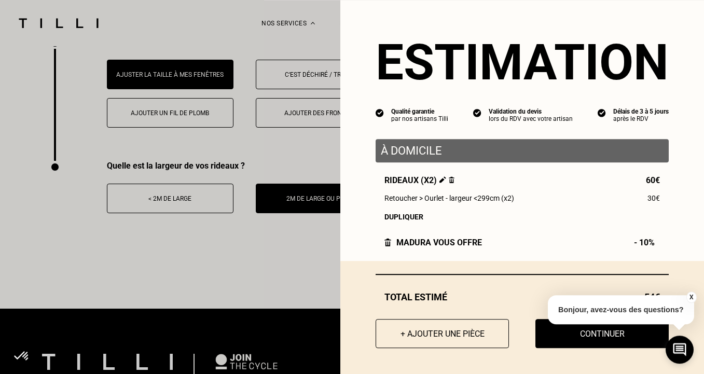
scroll to position [2, 0]
click at [692, 296] on button "X" at bounding box center [691, 297] width 10 height 11
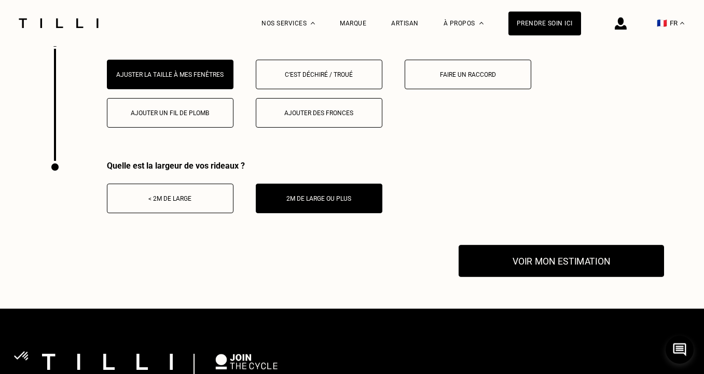
click at [602, 253] on button "Voir mon estimation" at bounding box center [562, 261] width 206 height 32
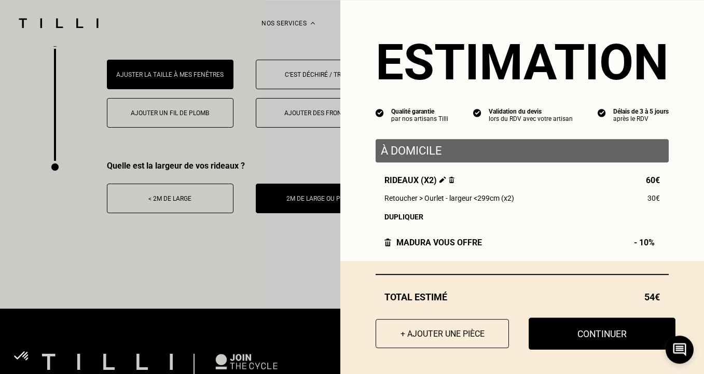
click at [601, 330] on button "Continuer" at bounding box center [602, 334] width 147 height 32
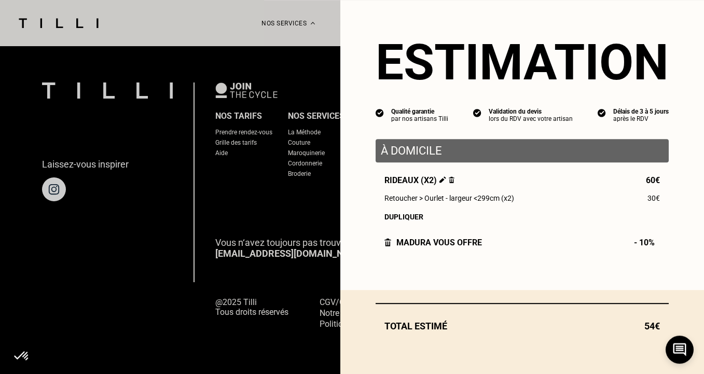
scroll to position [0, 0]
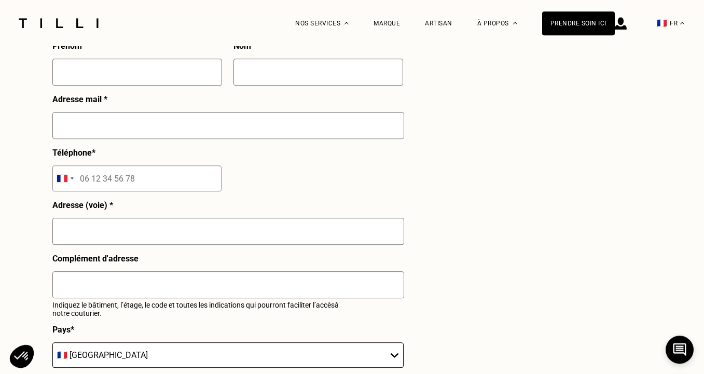
select select "FR"
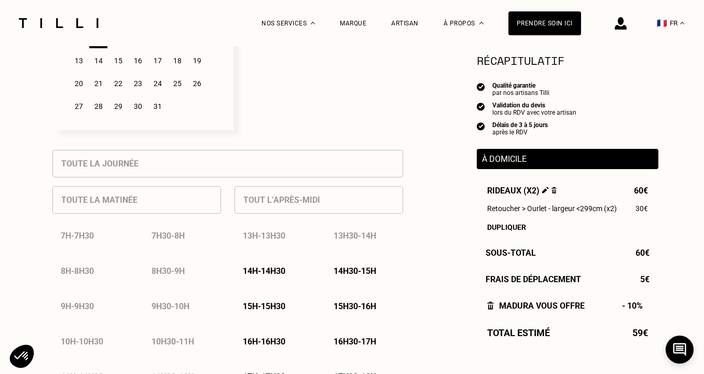
scroll to position [388, 0]
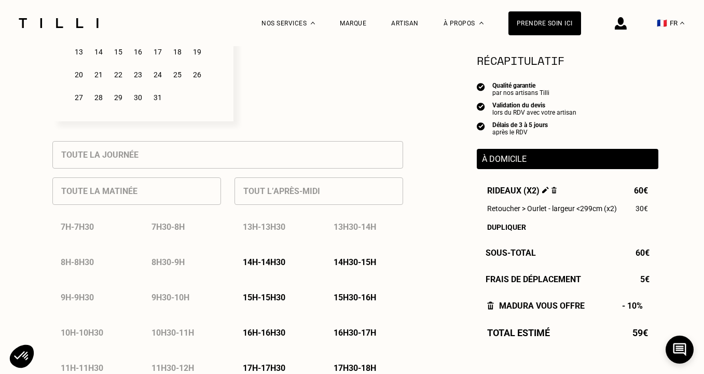
click at [281, 263] on p "14h - 14h30" at bounding box center [264, 262] width 43 height 10
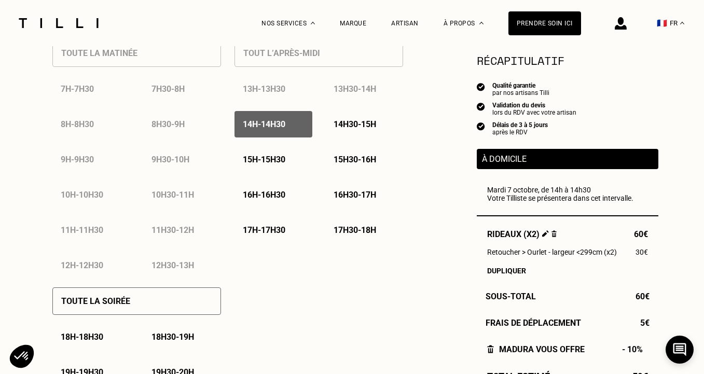
scroll to position [525, 0]
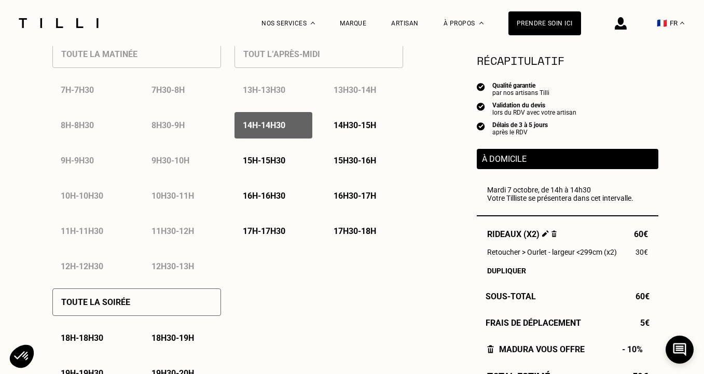
click at [354, 126] on p "14h30 - 15h" at bounding box center [355, 125] width 43 height 10
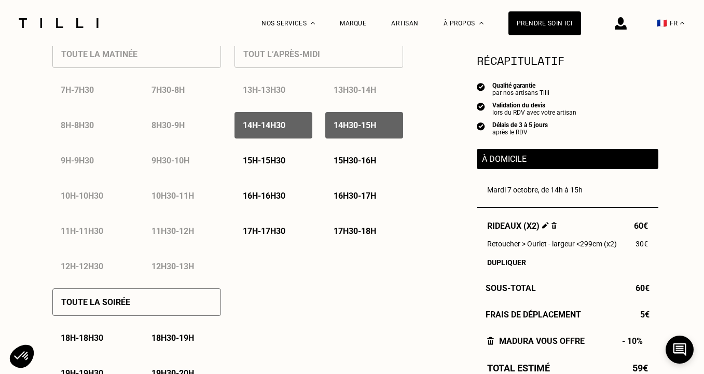
click at [285, 125] on p "14h - 14h30" at bounding box center [264, 125] width 43 height 10
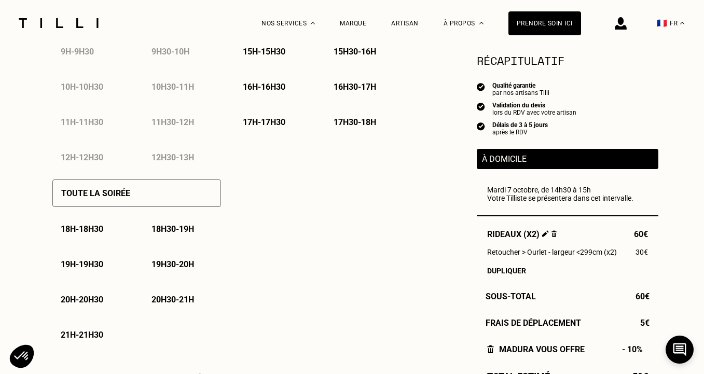
scroll to position [651, 0]
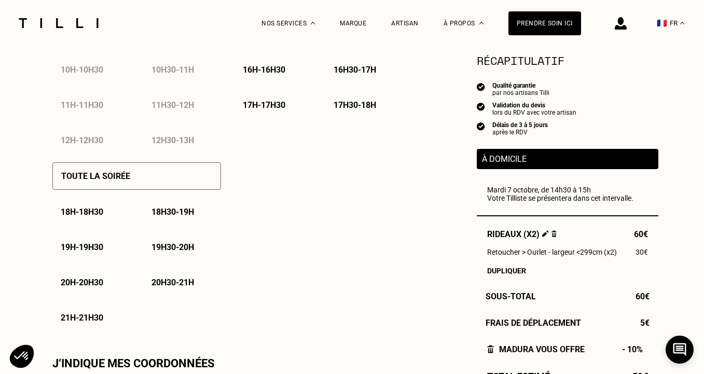
click at [98, 217] on p "18h - 18h30" at bounding box center [82, 212] width 43 height 10
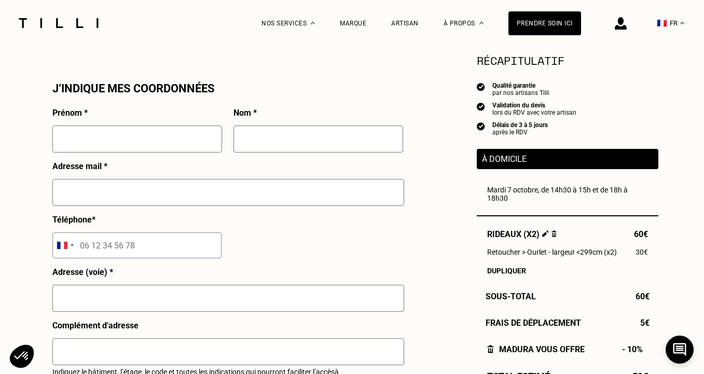
scroll to position [913, 0]
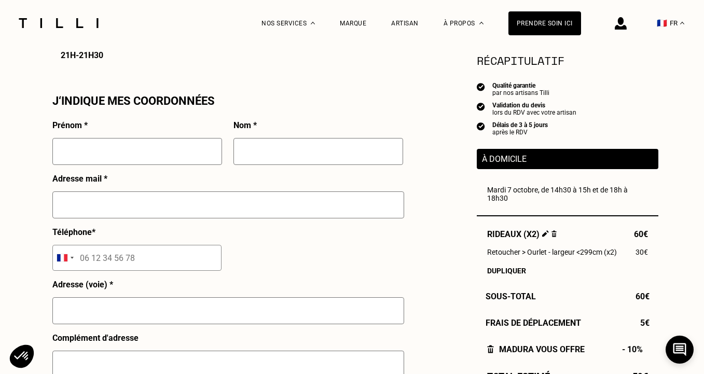
click at [135, 145] on input "text" at bounding box center [137, 151] width 170 height 27
type input "MALORIE"
click at [300, 142] on input "text" at bounding box center [319, 151] width 170 height 27
type input "[PERSON_NAME]"
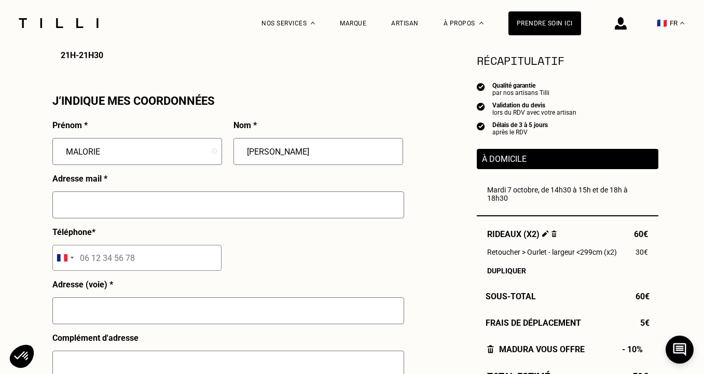
click at [186, 216] on input "text" at bounding box center [228, 204] width 352 height 27
click at [186, 217] on input "text" at bounding box center [228, 204] width 352 height 27
type input "[EMAIL_ADDRESS][DOMAIN_NAME]"
click at [179, 231] on div "Téléphone * [GEOGRAPHIC_DATA] +93 [GEOGRAPHIC_DATA] +355 [GEOGRAPHIC_DATA] +213…" at bounding box center [136, 253] width 169 height 52
click at [181, 208] on input "[EMAIL_ADDRESS][DOMAIN_NAME]" at bounding box center [228, 204] width 352 height 27
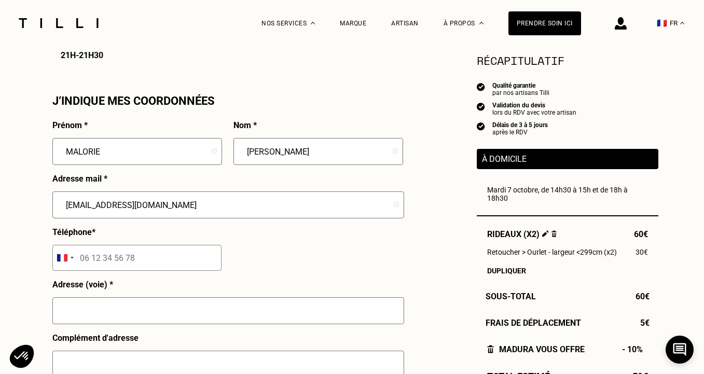
click at [181, 208] on input "[EMAIL_ADDRESS][DOMAIN_NAME]" at bounding box center [228, 204] width 352 height 27
click at [181, 208] on input "text" at bounding box center [228, 204] width 352 height 27
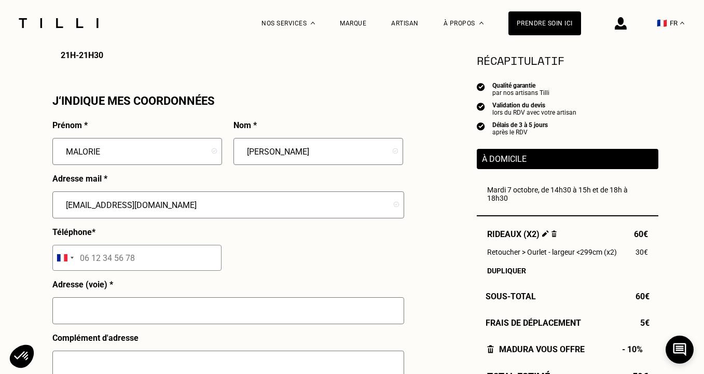
type input "[EMAIL_ADDRESS][DOMAIN_NAME]"
click at [155, 261] on input "tel" at bounding box center [136, 258] width 169 height 26
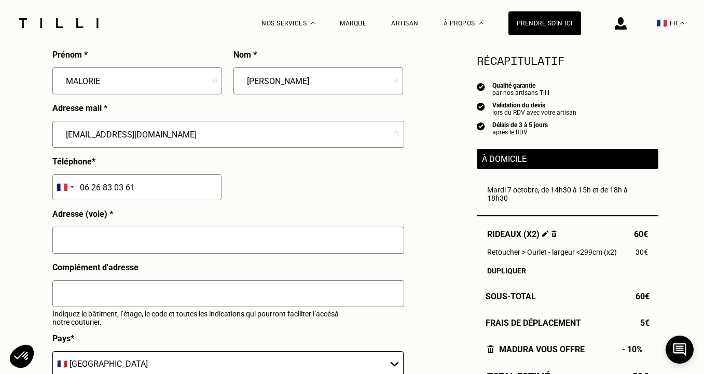
scroll to position [993, 0]
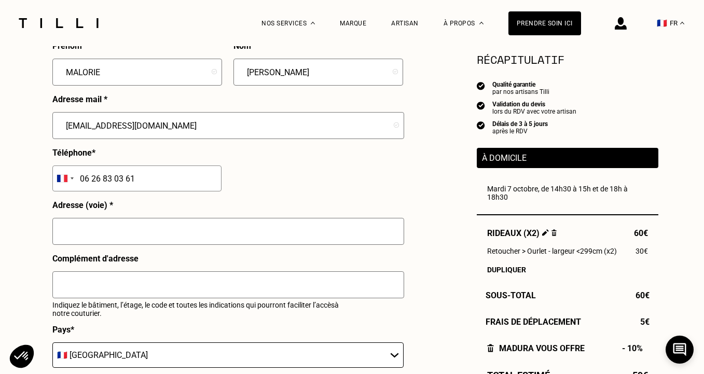
type input "06 26 83 03 61"
click at [132, 235] on input "text" at bounding box center [228, 231] width 352 height 27
type input "[STREET_ADDRESS][PERSON_NAME]"
type input "[GEOGRAPHIC_DATA]"
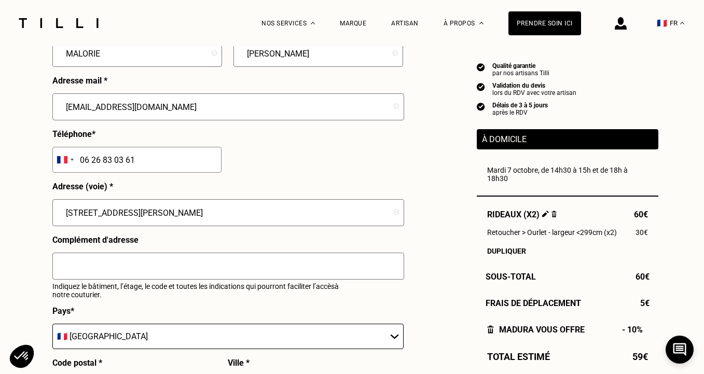
scroll to position [1012, 0]
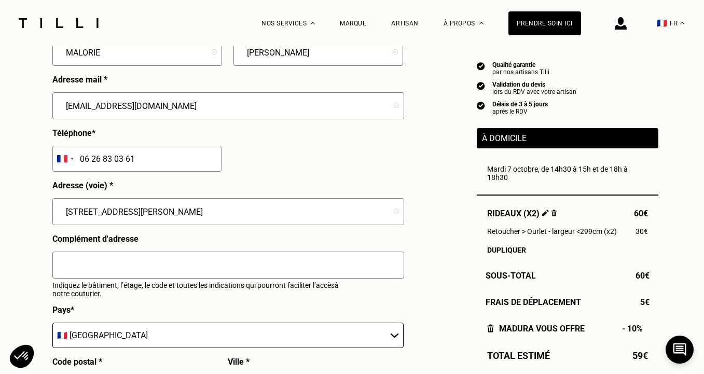
click at [133, 263] on input "text" at bounding box center [228, 265] width 352 height 27
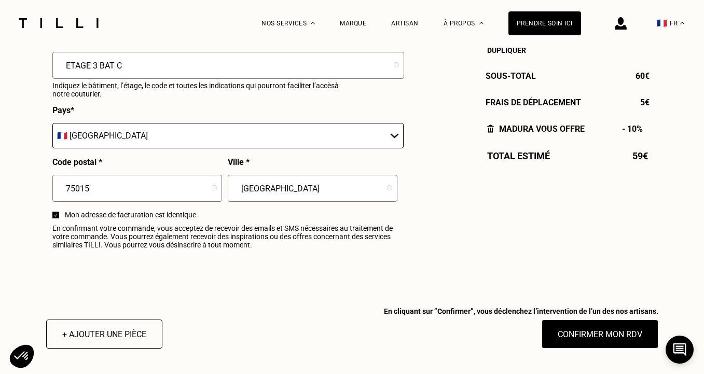
scroll to position [1250, 0]
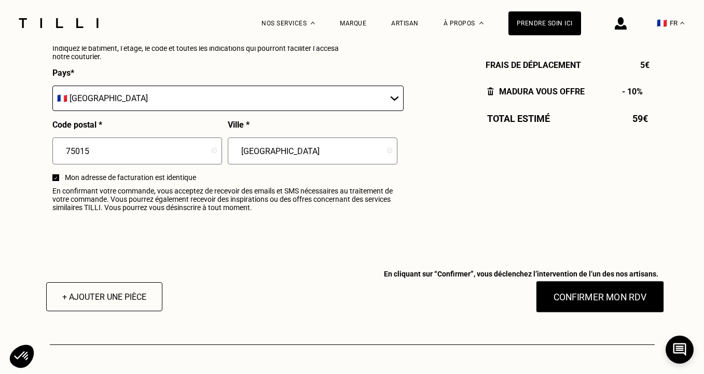
type input "ETAGE 3 BAT C"
click at [564, 289] on button "Confirmer mon RDV" at bounding box center [600, 297] width 129 height 32
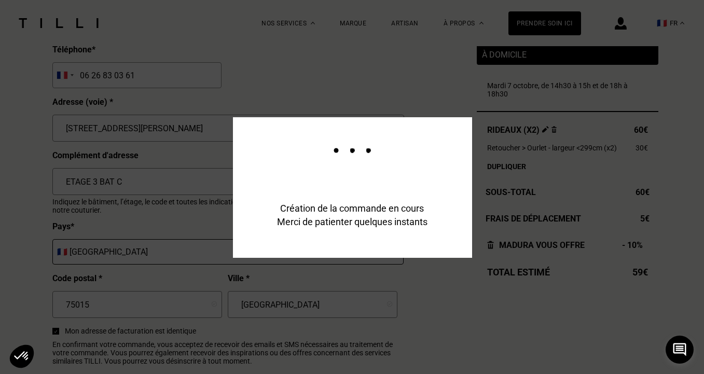
scroll to position [1062, 0]
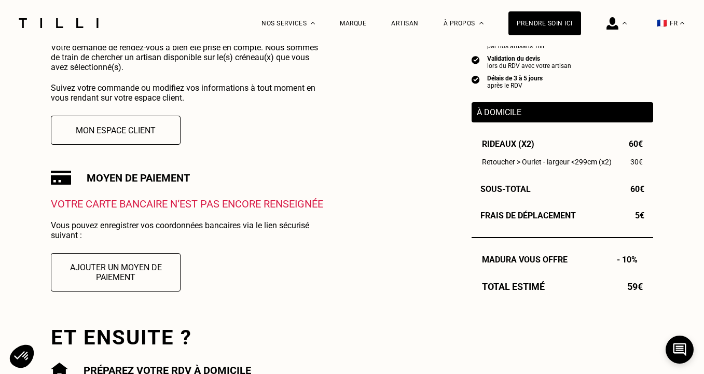
scroll to position [8, 0]
